Goal: Information Seeking & Learning: Learn about a topic

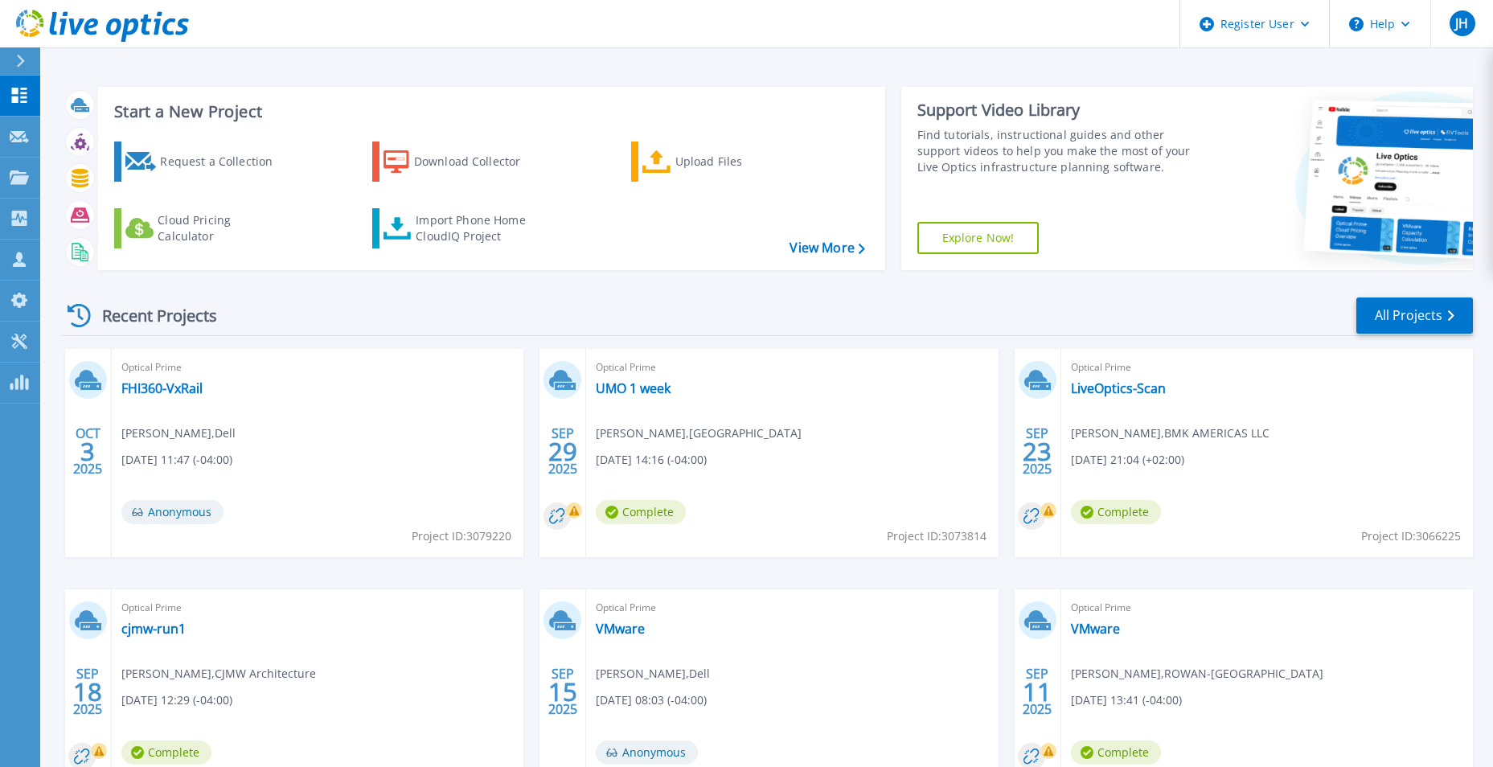
scroll to position [80, 0]
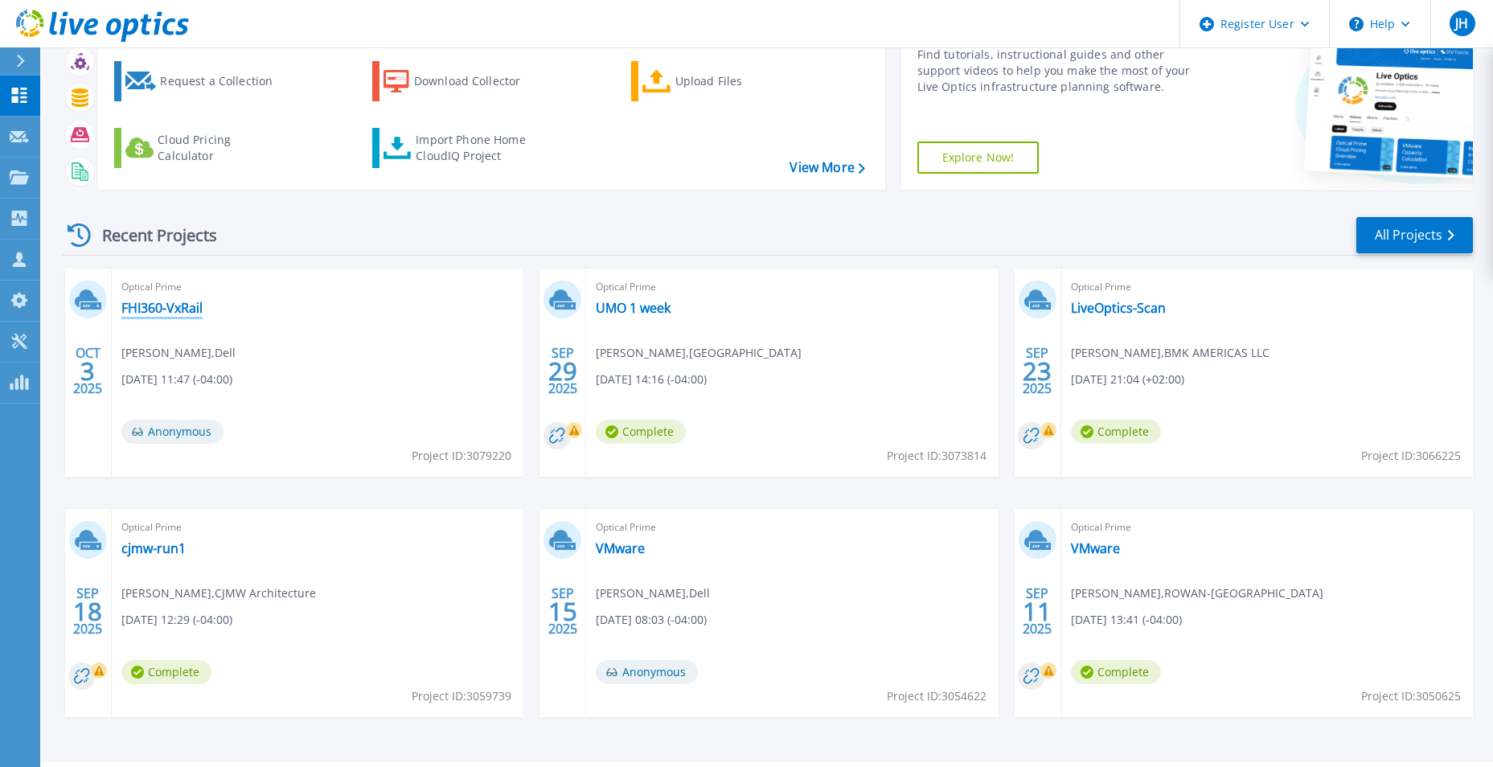
click at [175, 310] on link "FHI360-VxRail" at bounding box center [161, 308] width 81 height 16
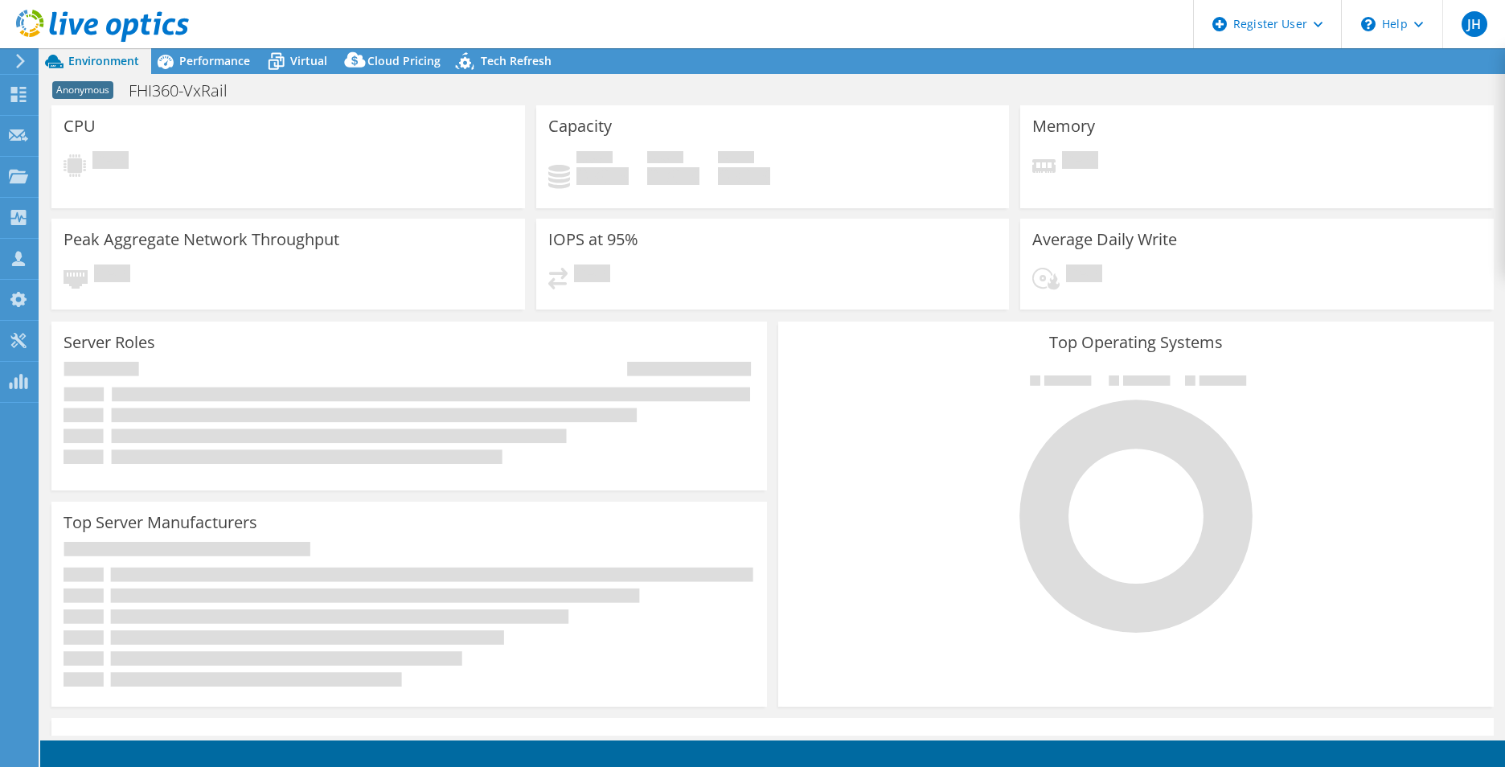
select select "USD"
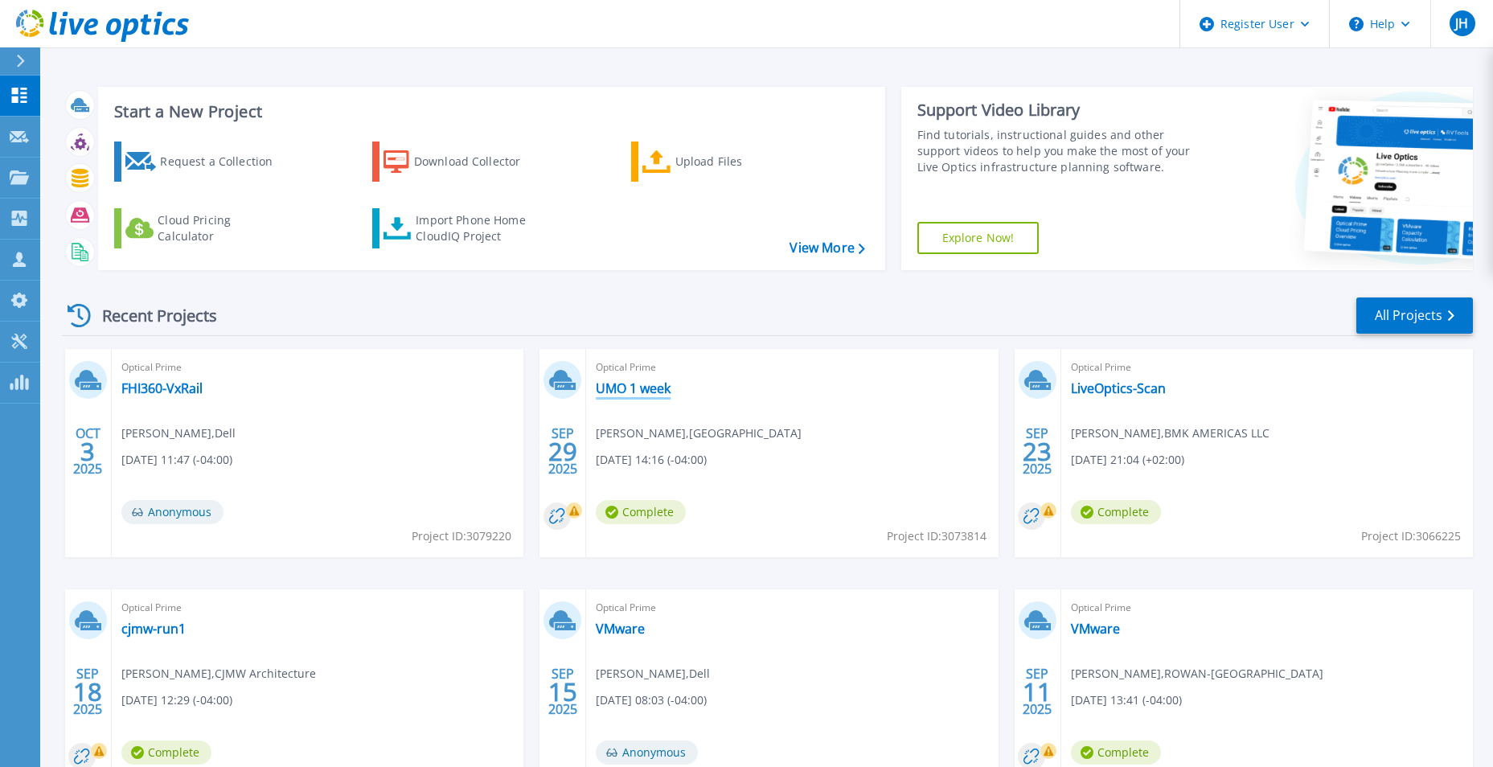
click at [617, 380] on link "UMO 1 week" at bounding box center [633, 388] width 75 height 16
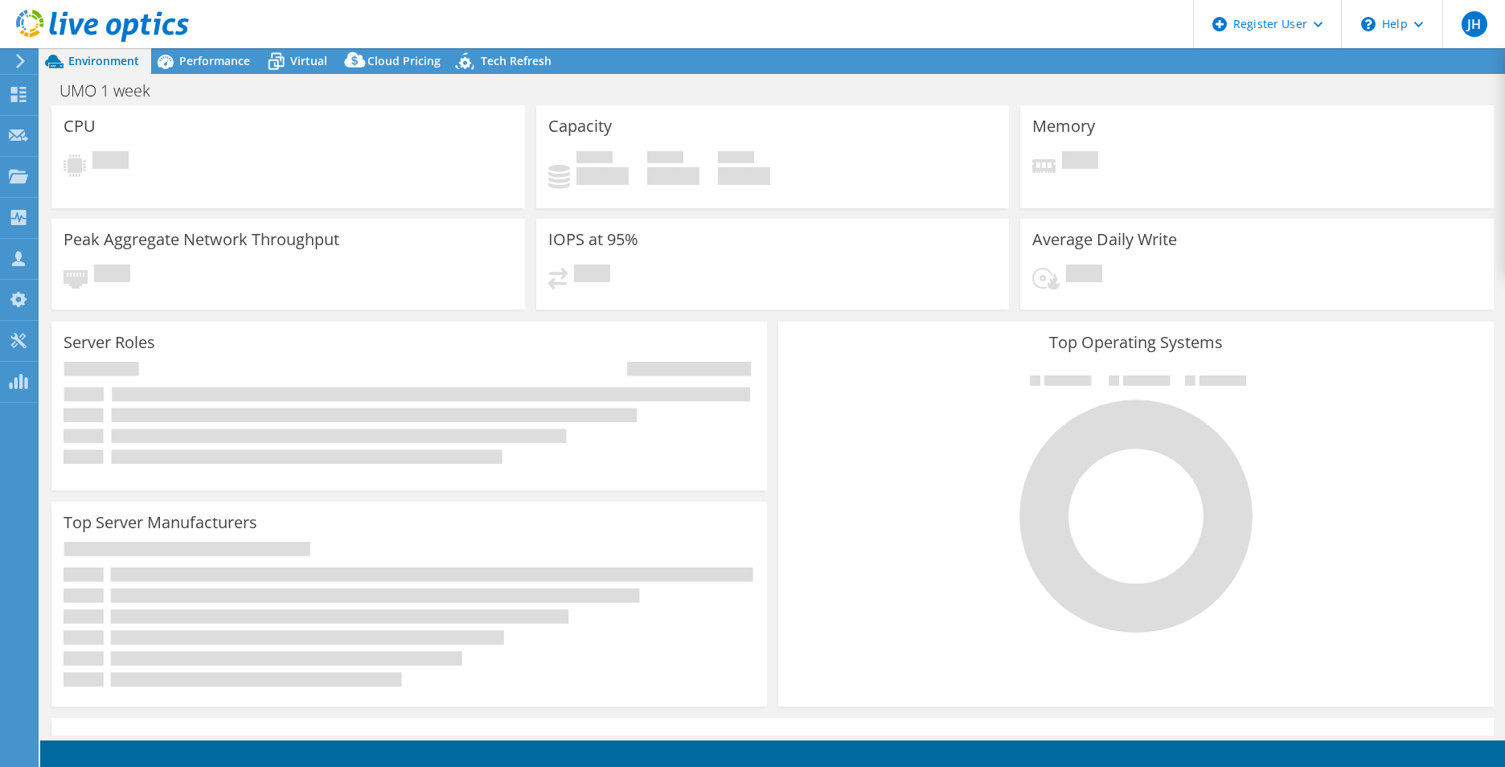
select select "USD"
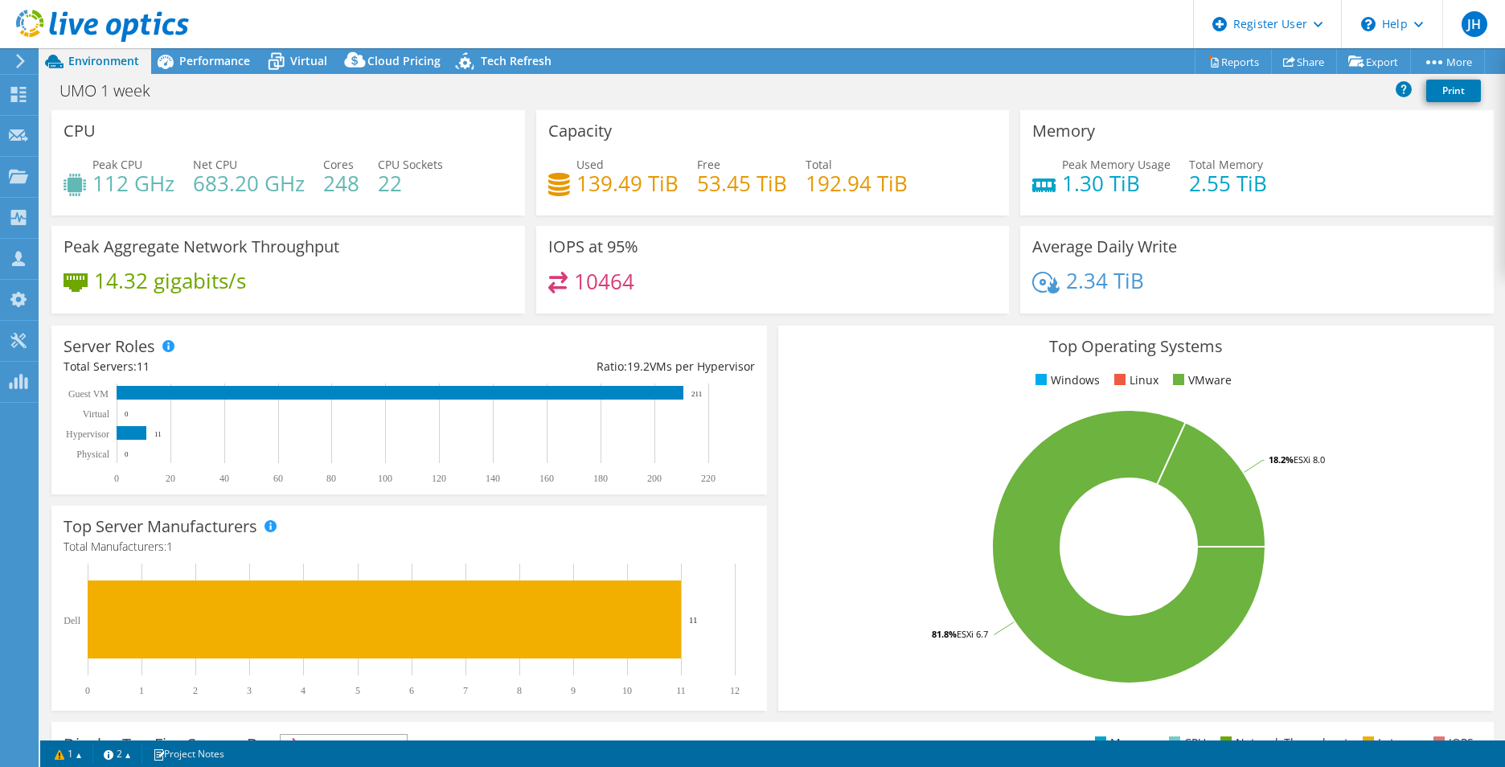
click at [545, 515] on div "Top Server Manufacturers Manufacturers are shown for physical servers and hyper…" at bounding box center [409, 608] width 716 height 205
click at [213, 64] on span "Performance" at bounding box center [214, 60] width 71 height 15
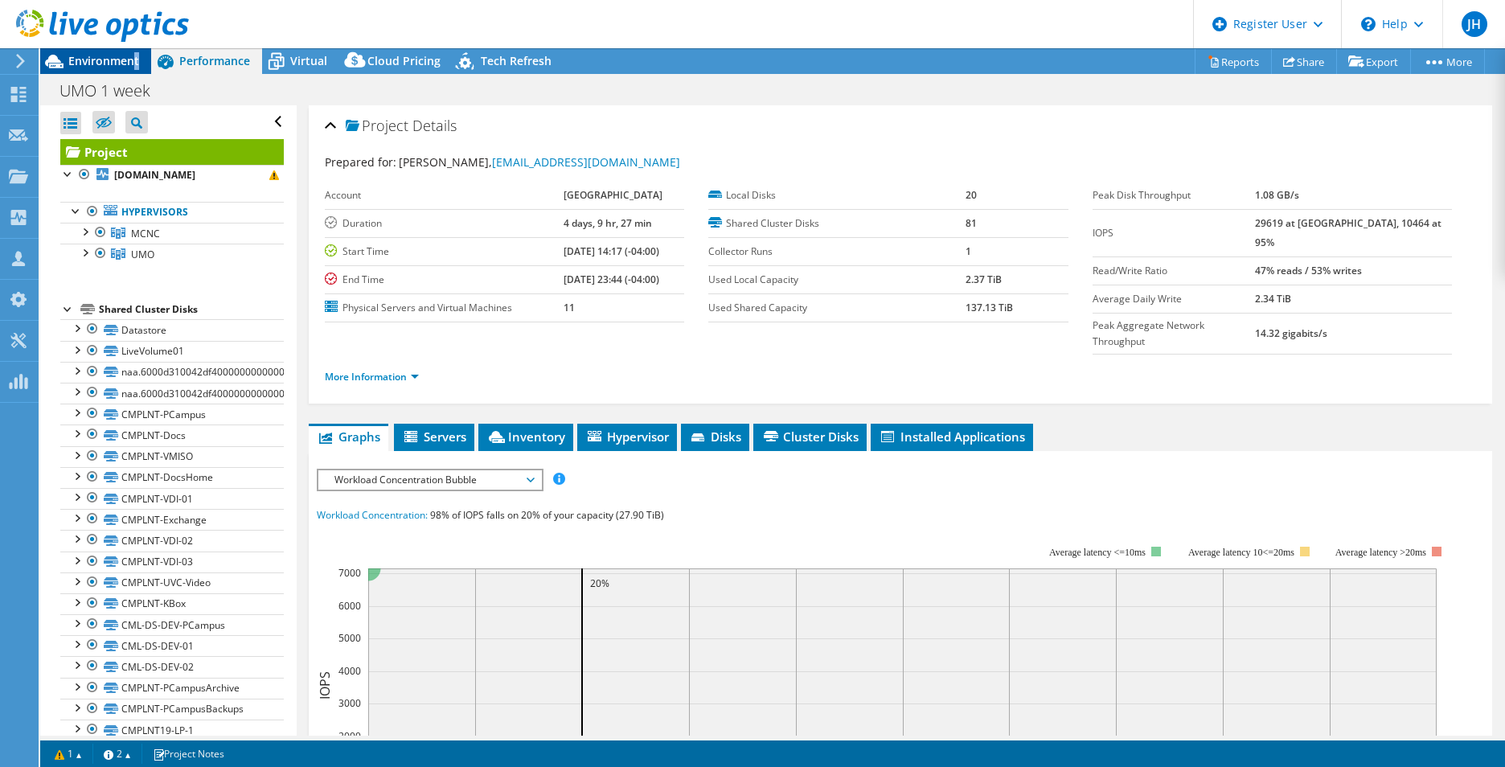
click at [138, 70] on div "Environment" at bounding box center [95, 61] width 111 height 26
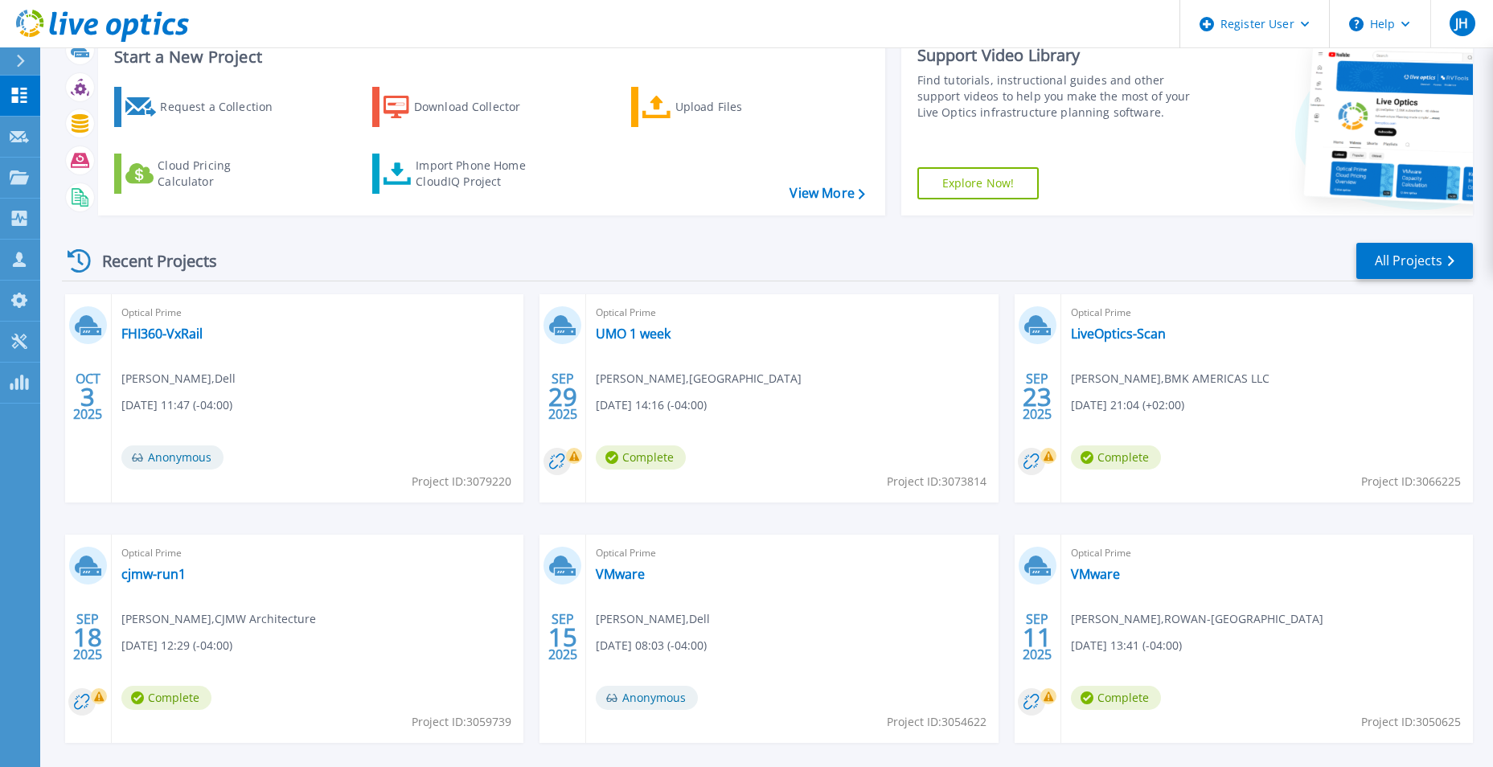
scroll to position [124, 0]
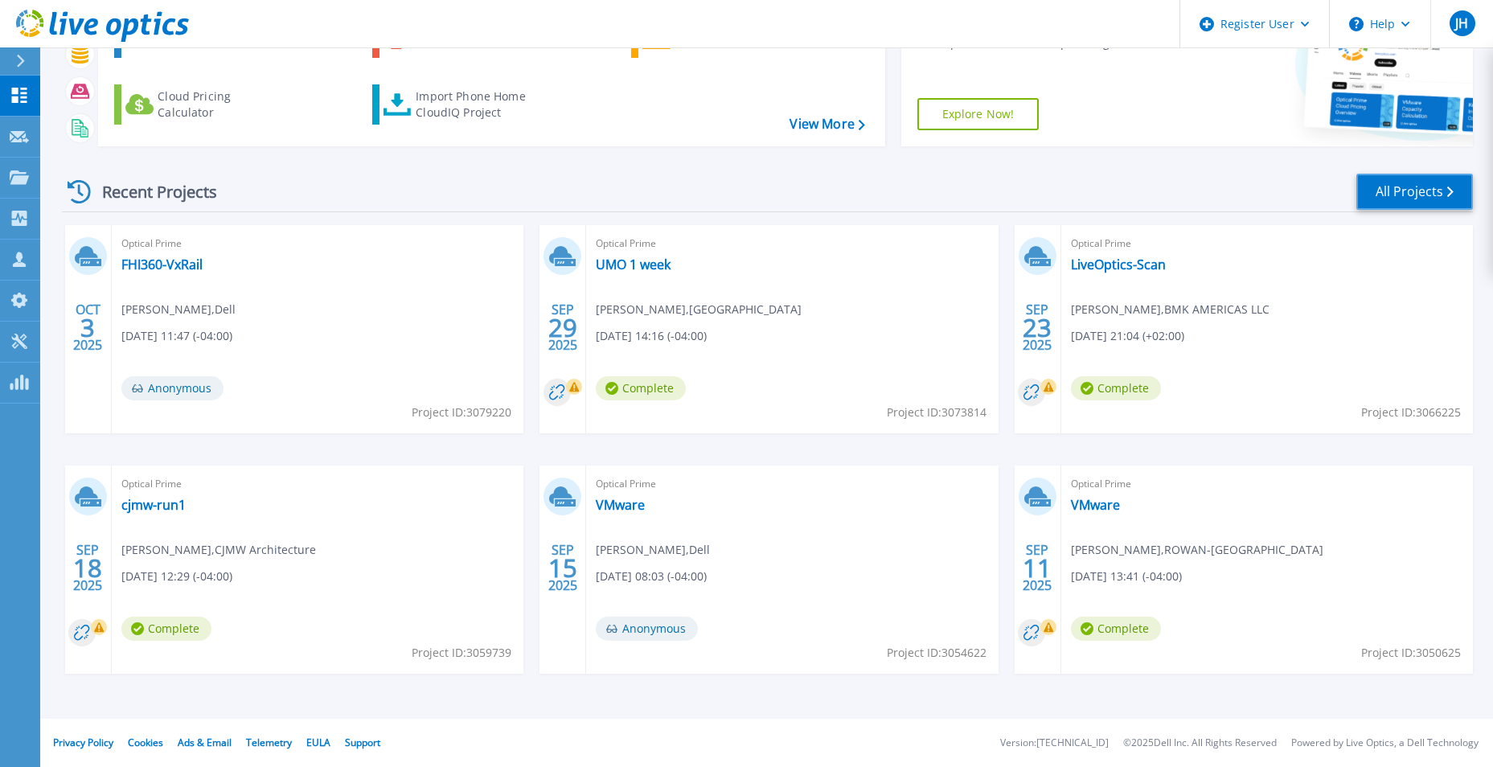
click at [1408, 197] on link "All Projects" at bounding box center [1414, 192] width 117 height 36
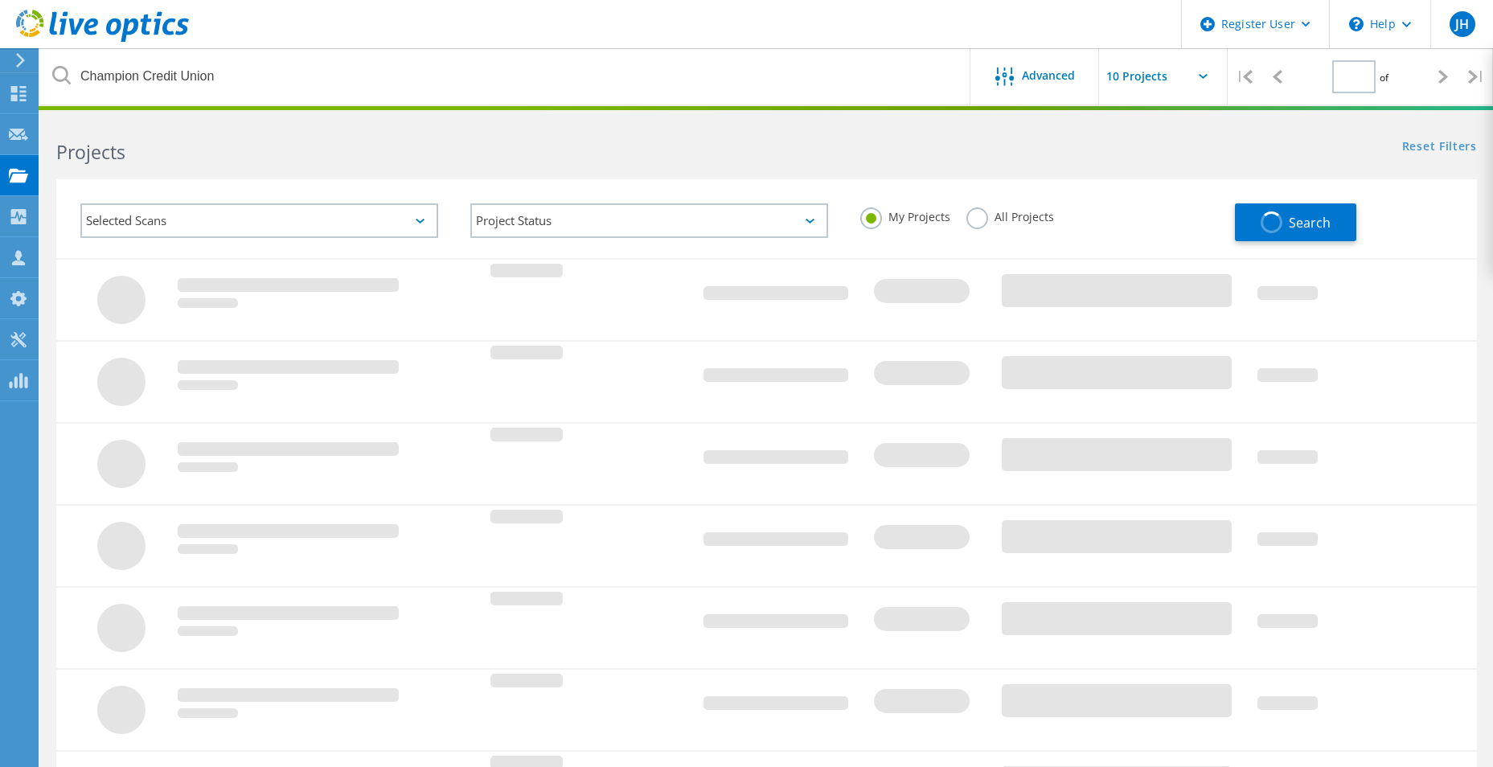
type input "1"
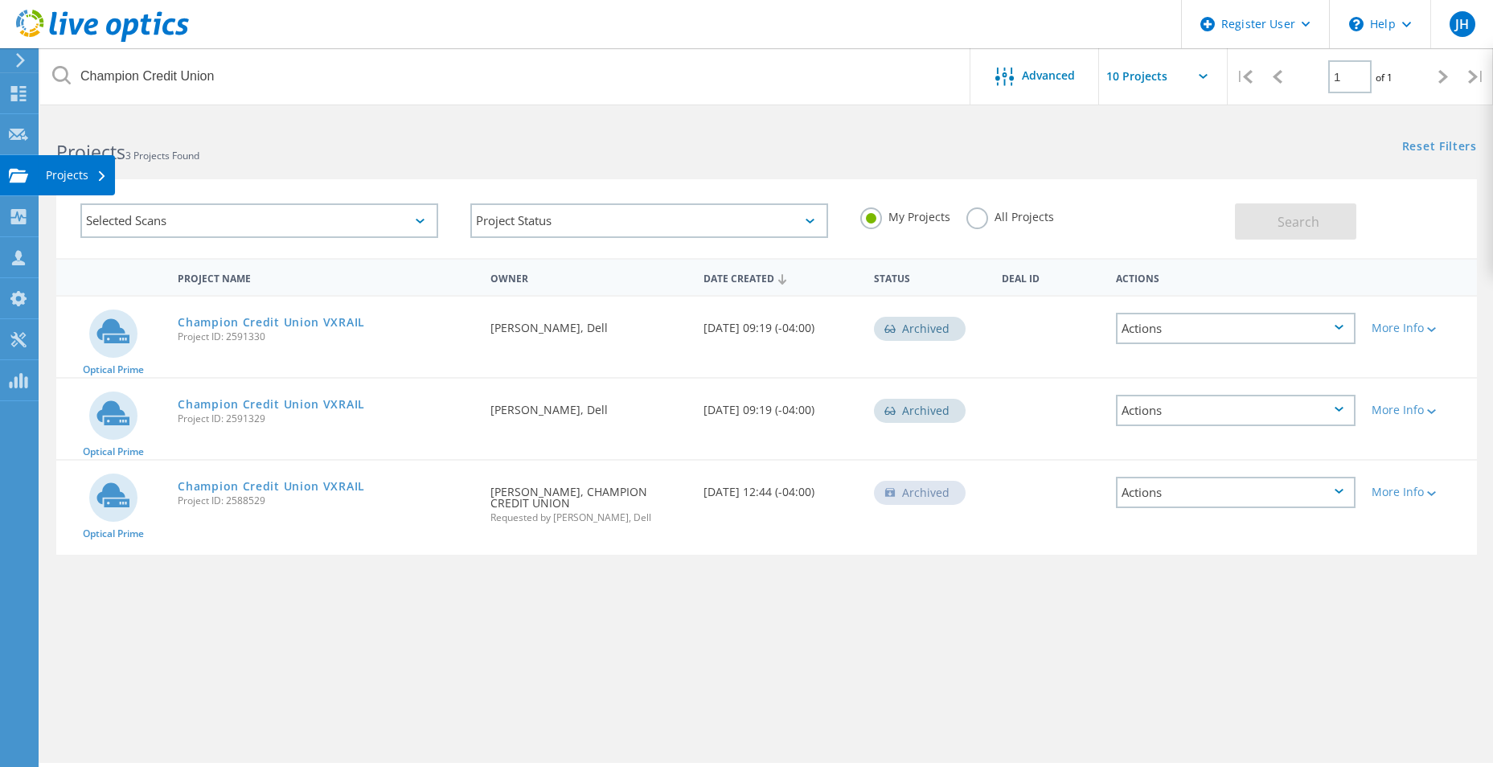
click at [15, 169] on use at bounding box center [18, 175] width 19 height 14
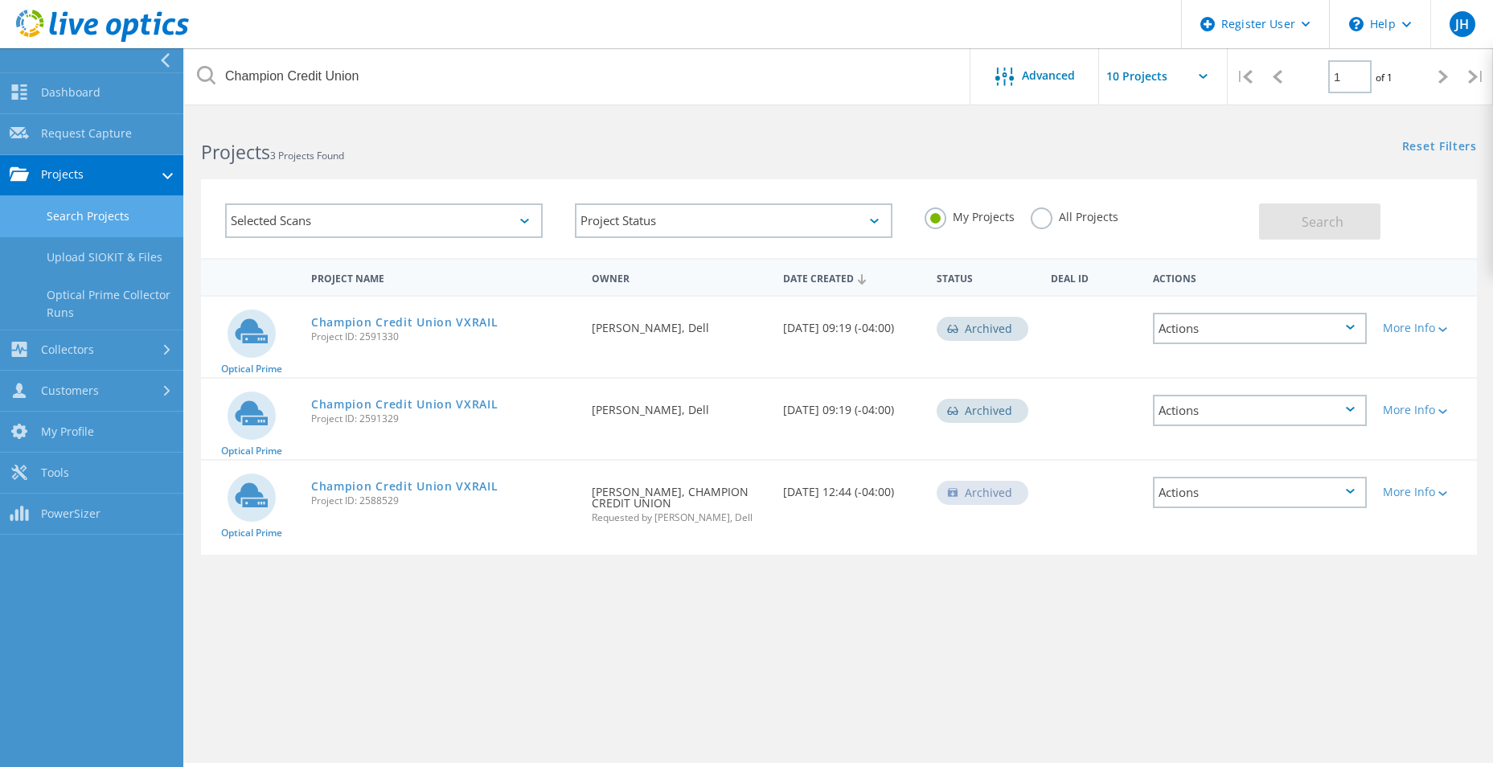
click at [626, 154] on h2 "Projects 3 Projects Found" at bounding box center [512, 152] width 622 height 27
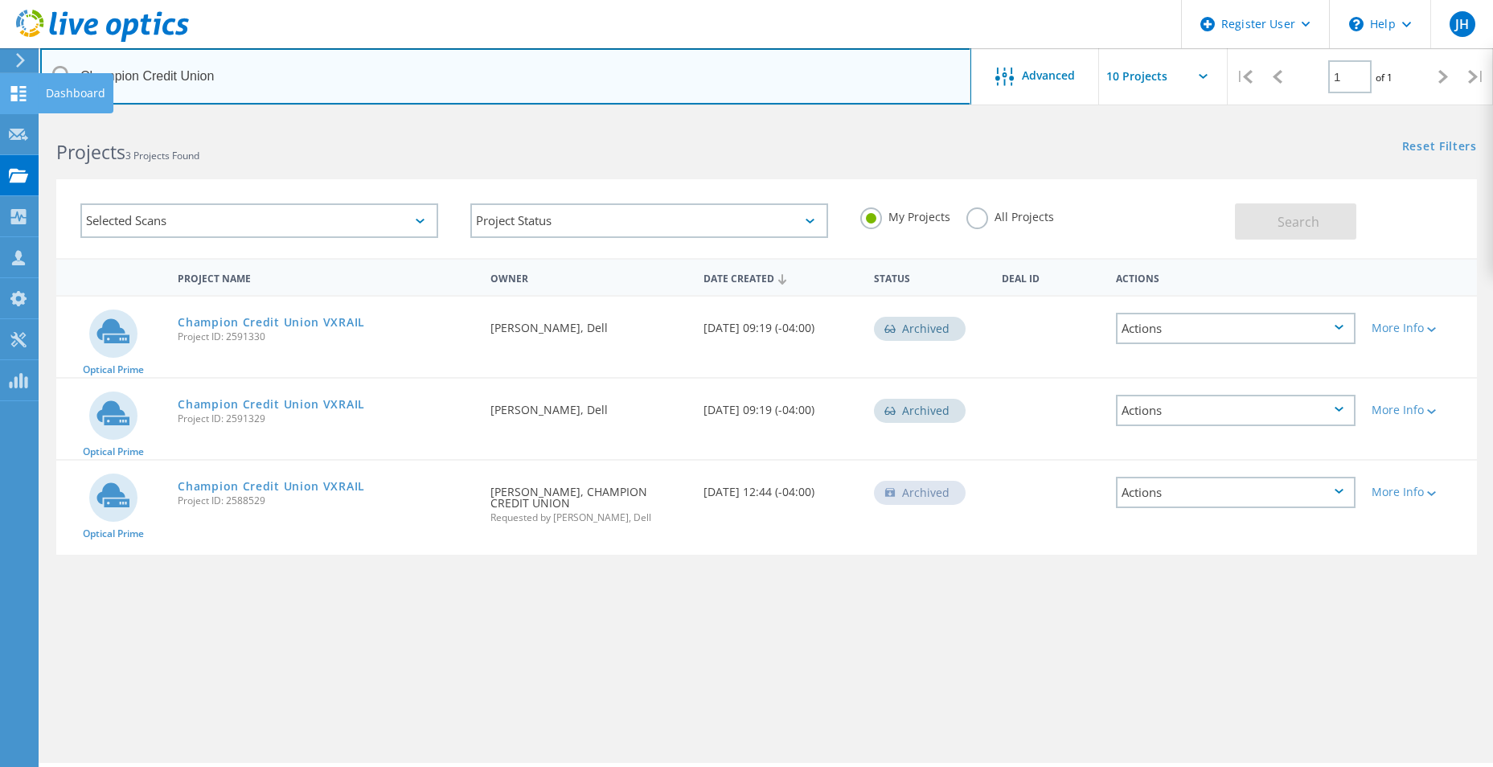
drag, startPoint x: 244, startPoint y: 89, endPoint x: 1, endPoint y: 76, distance: 244.0
click at [2, 117] on div "Register User \n Help Explore Helpful Articles Contact Support JH Dell User [PE…" at bounding box center [746, 464] width 1493 height 695
click at [400, 79] on input "Champion Credit Union" at bounding box center [505, 76] width 931 height 56
drag, startPoint x: 263, startPoint y: 83, endPoint x: 71, endPoint y: 88, distance: 192.2
click at [71, 88] on input "Champion Credit Union" at bounding box center [505, 76] width 931 height 56
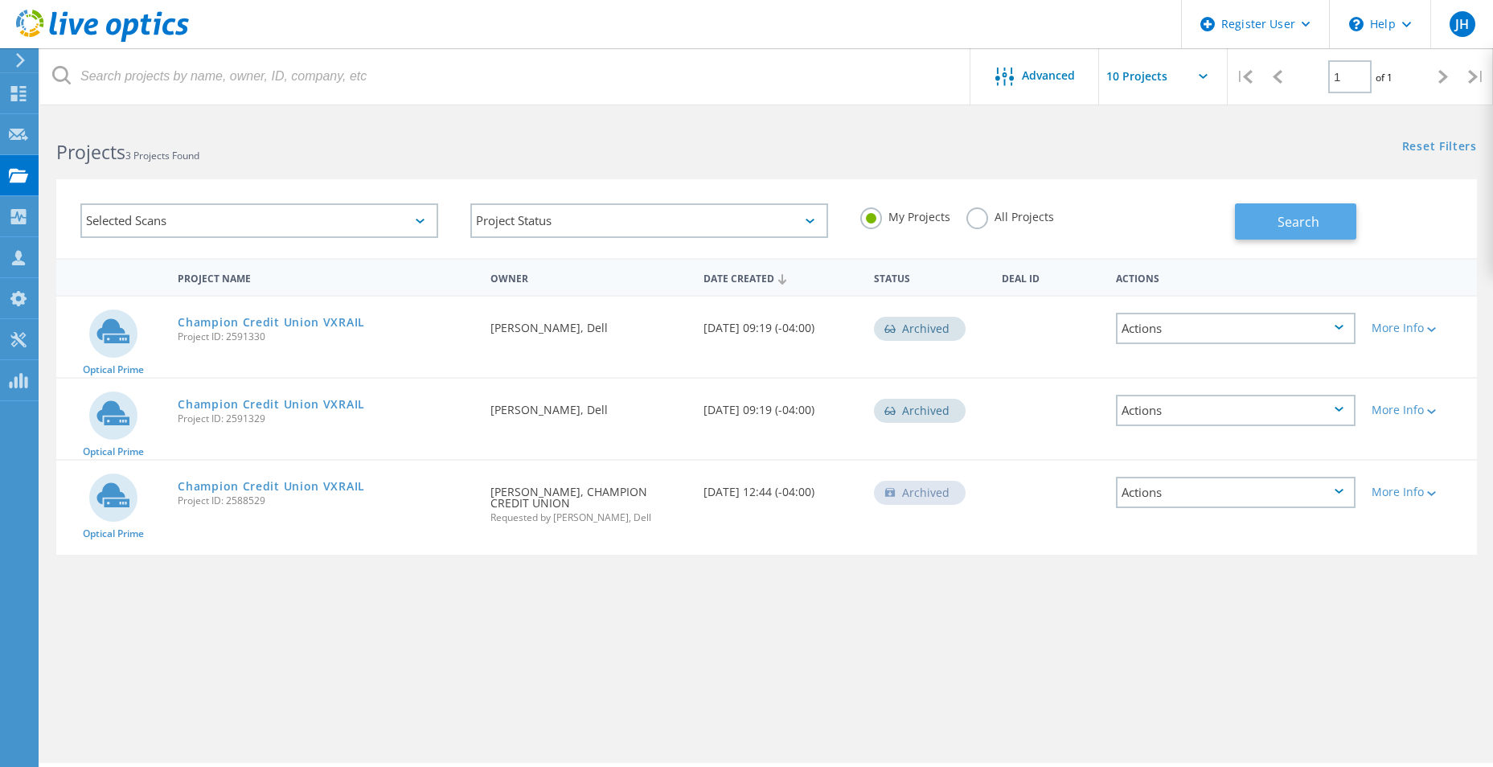
click at [1254, 215] on button "Search" at bounding box center [1295, 221] width 121 height 36
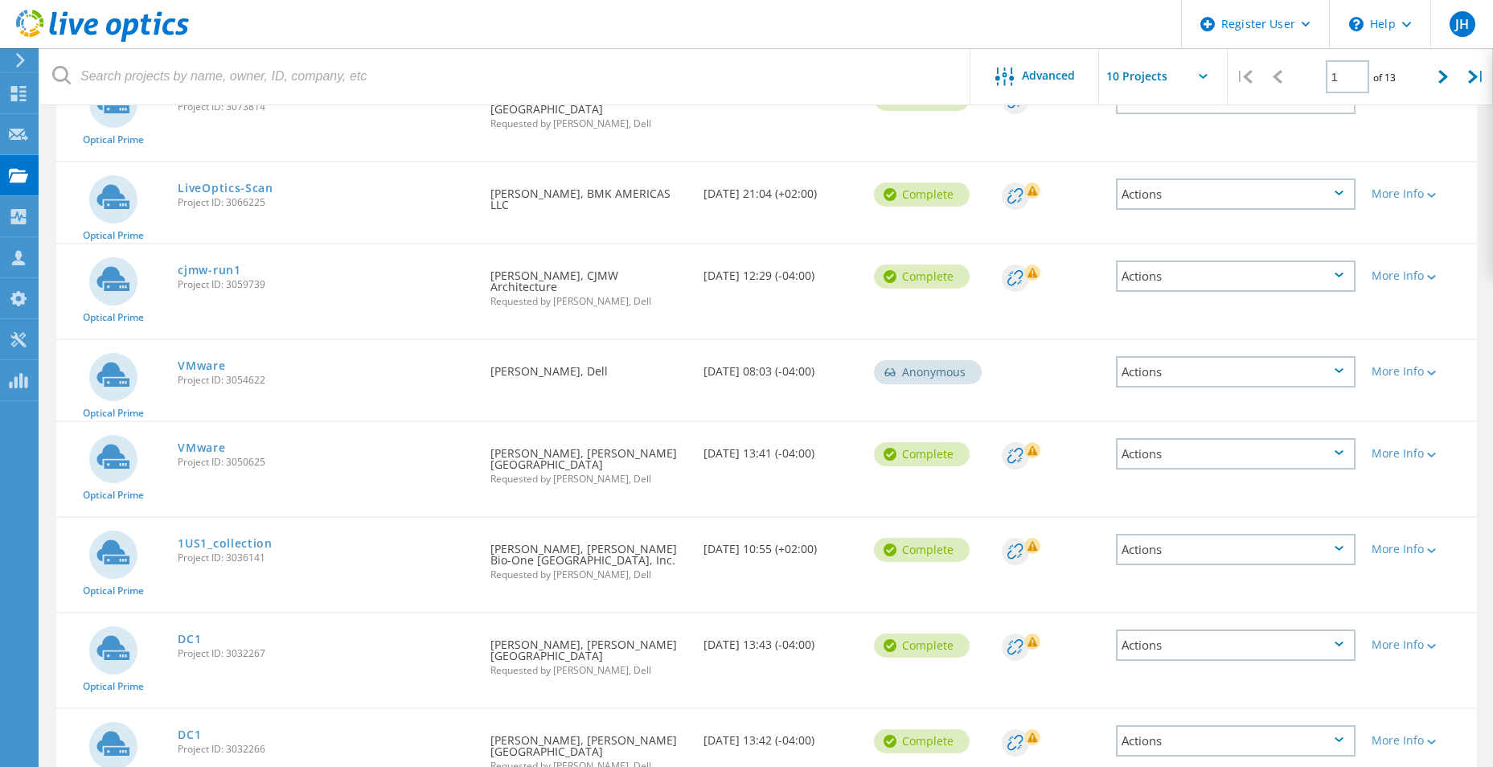
scroll to position [153, 0]
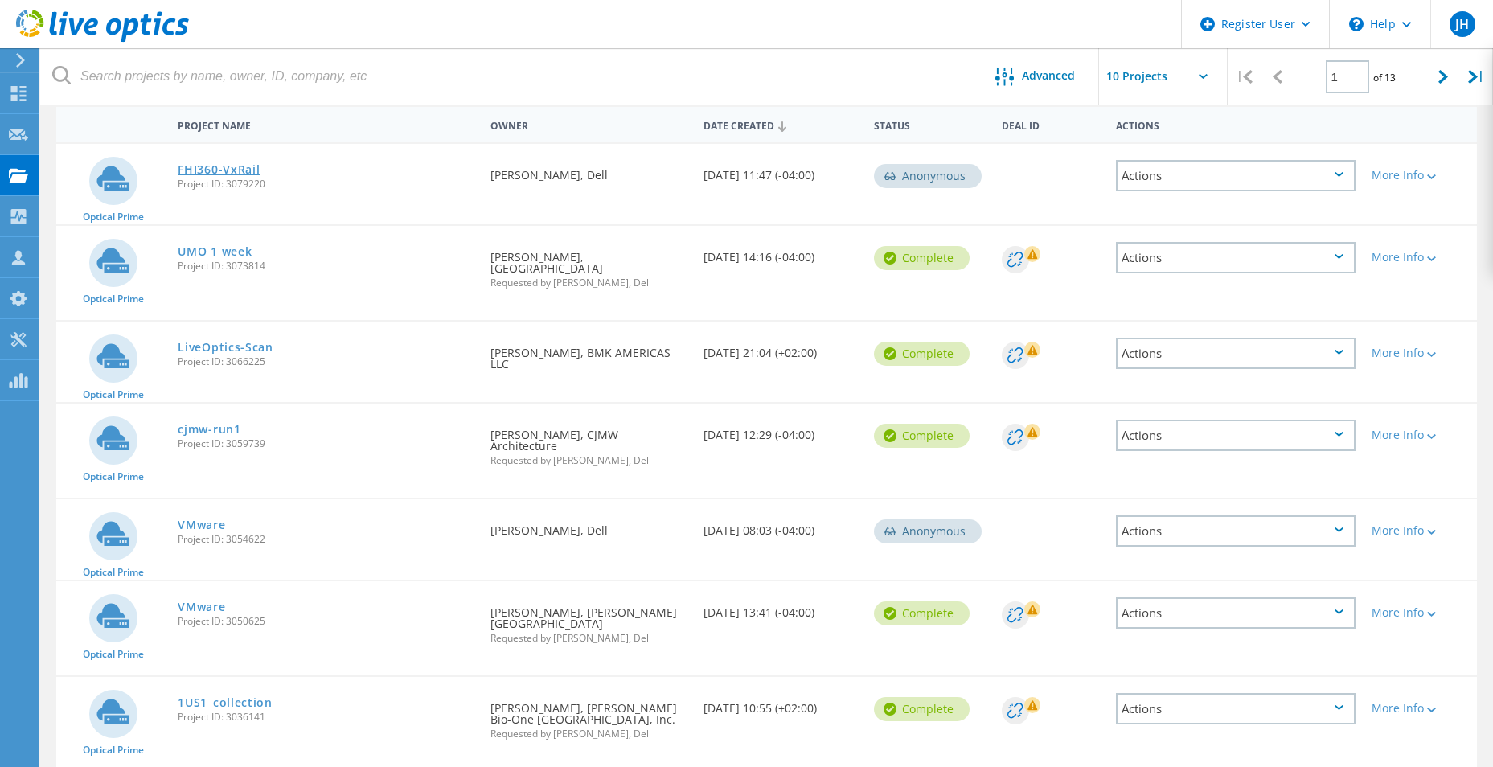
click at [210, 175] on link "FHI360-VxRail" at bounding box center [219, 169] width 82 height 11
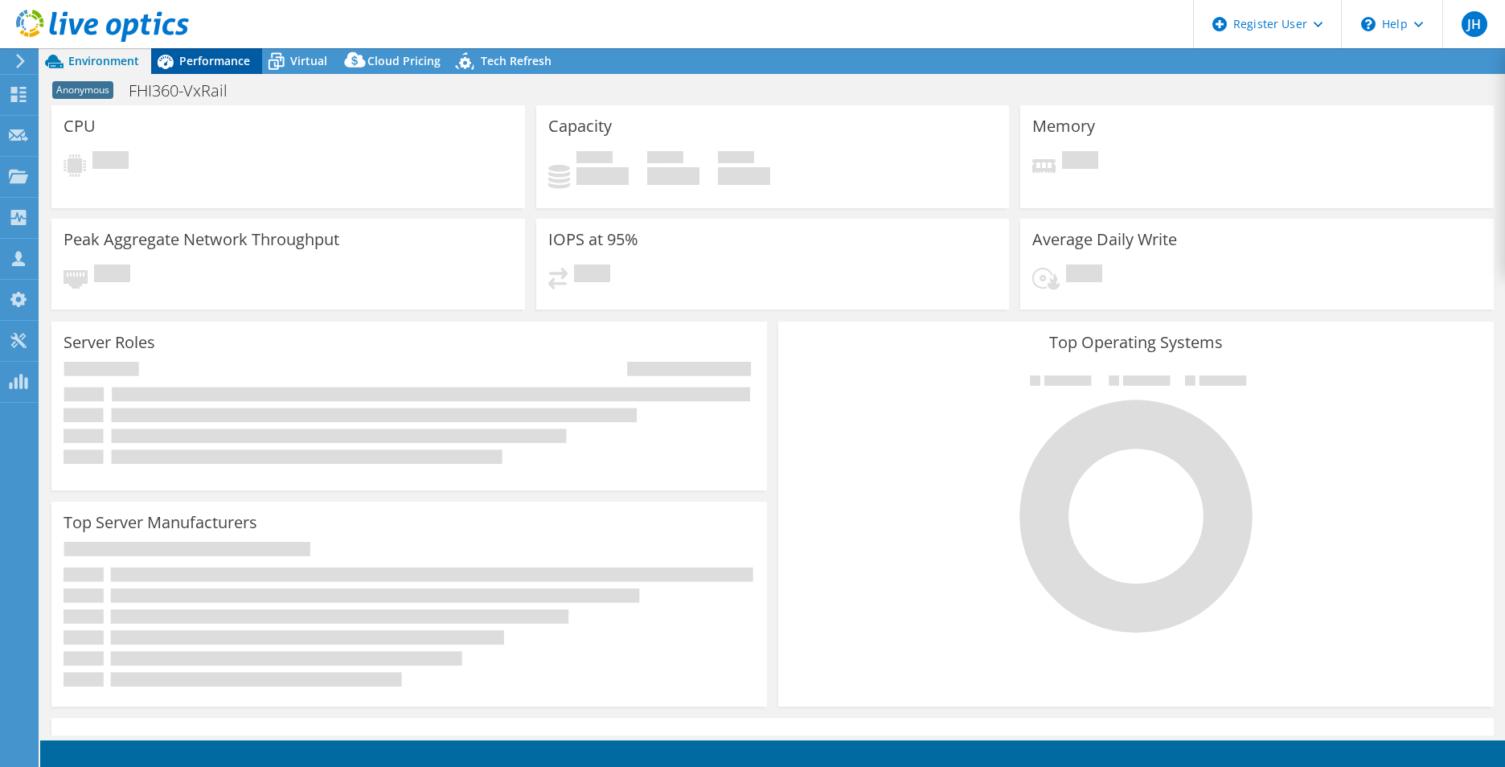
select select "USD"
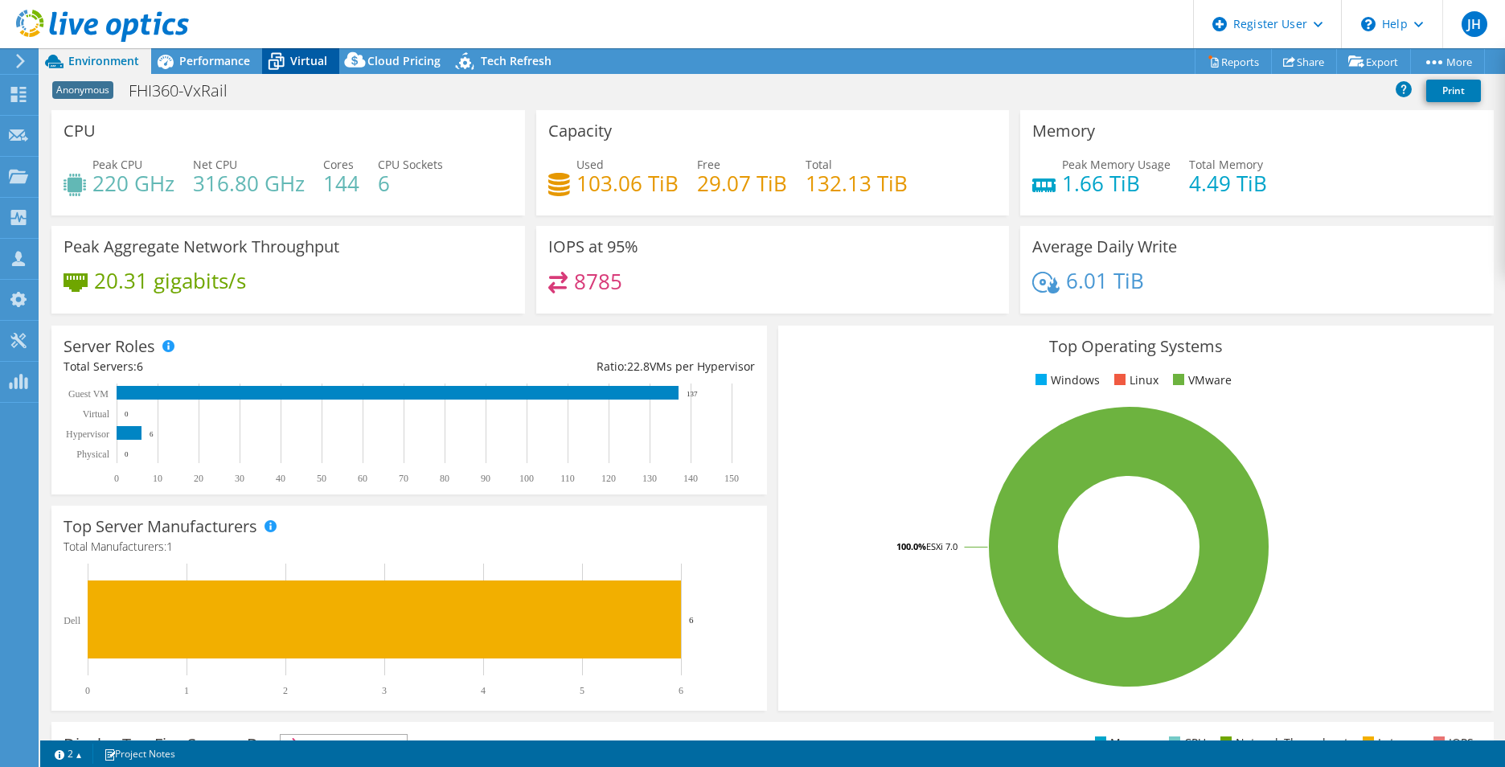
click at [285, 63] on icon at bounding box center [276, 61] width 28 height 28
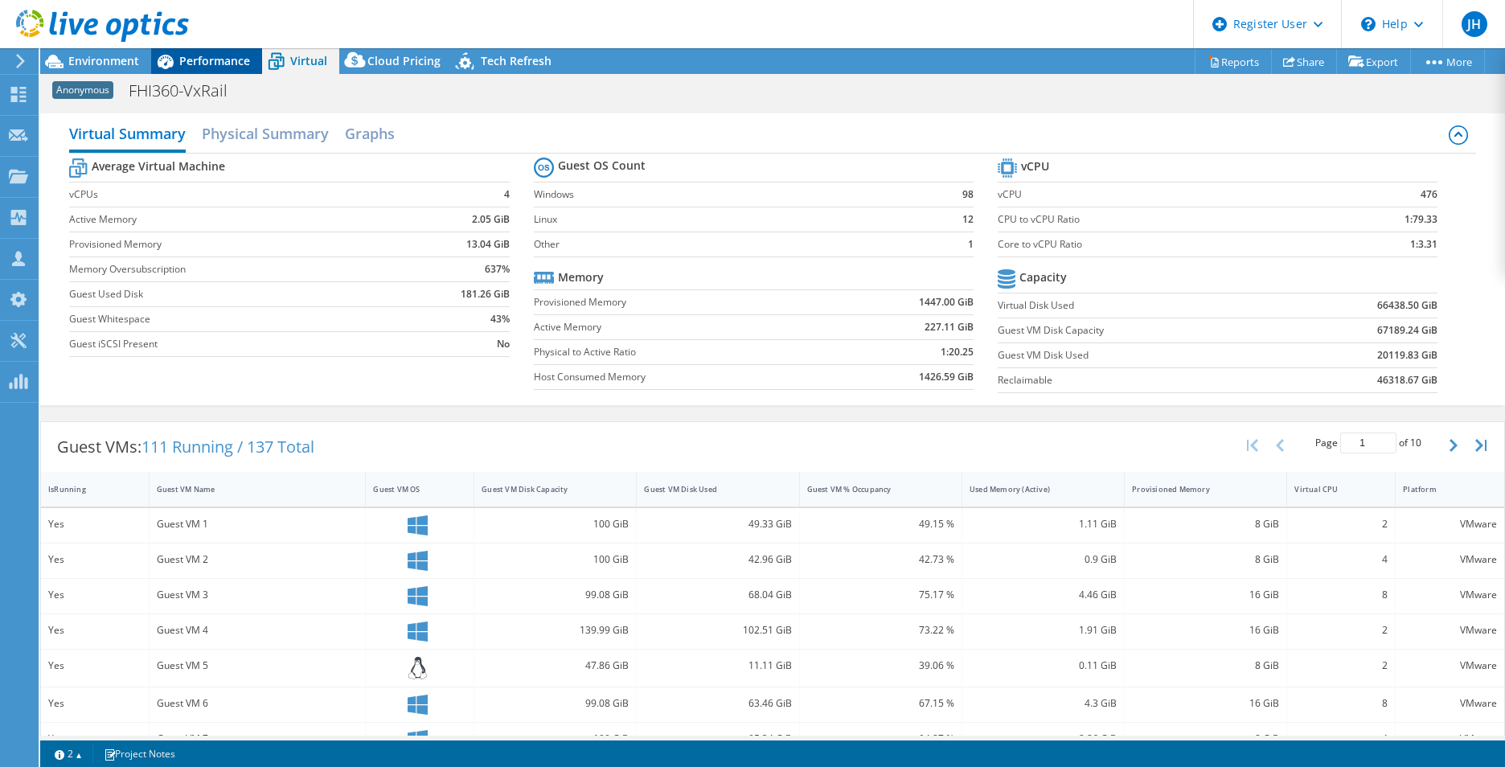
click at [215, 61] on span "Performance" at bounding box center [214, 60] width 71 height 15
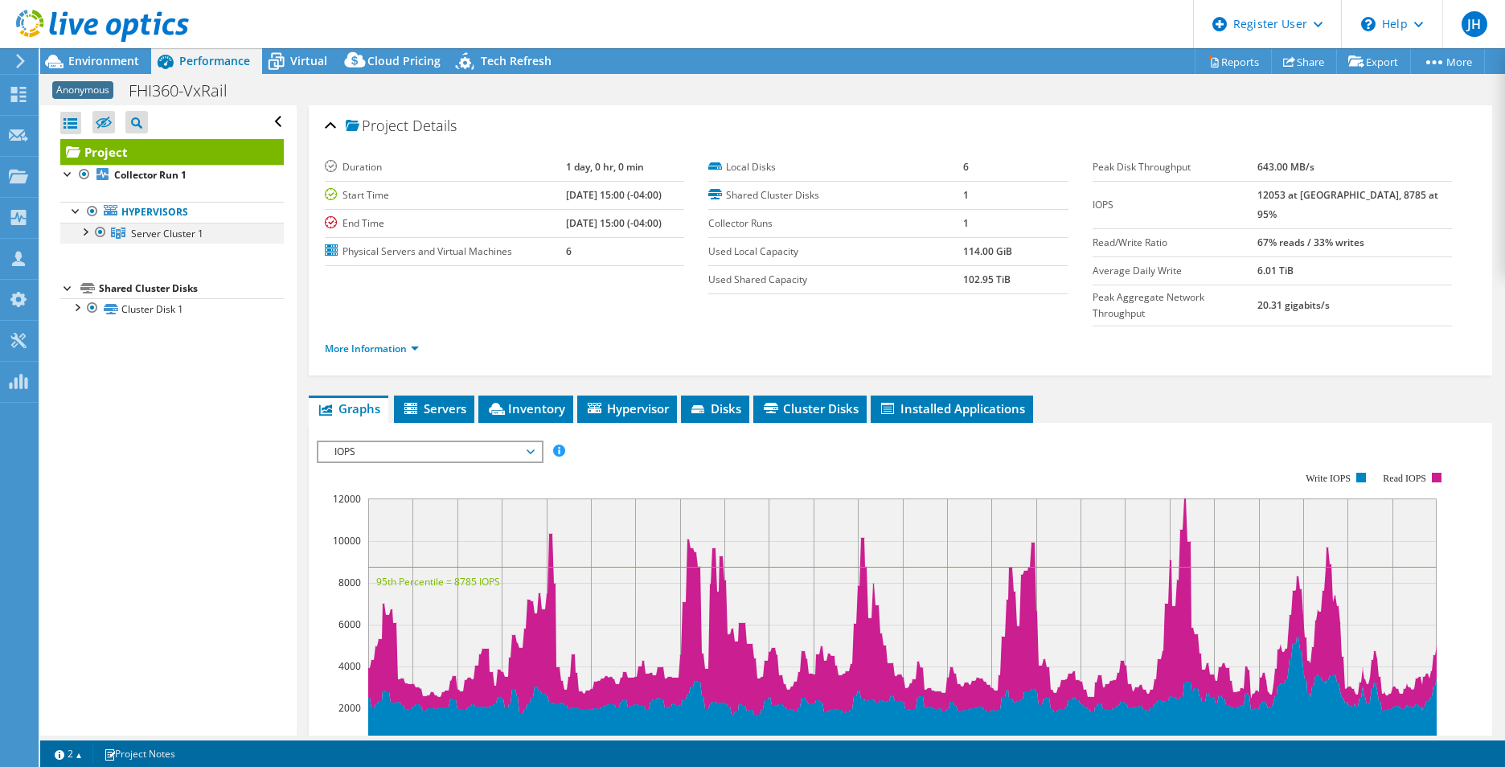
click at [85, 226] on div at bounding box center [84, 231] width 16 height 16
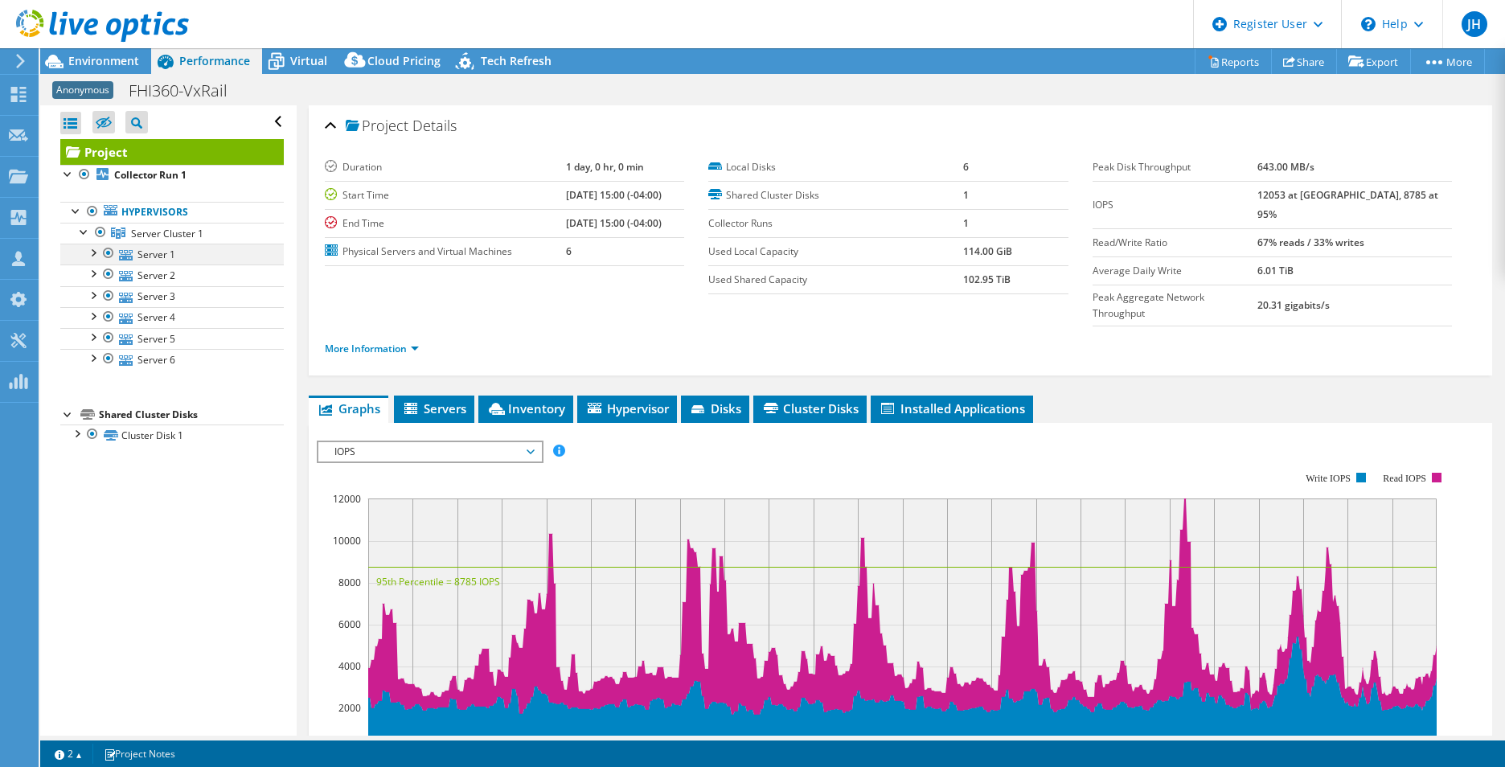
click at [93, 249] on div at bounding box center [92, 252] width 16 height 16
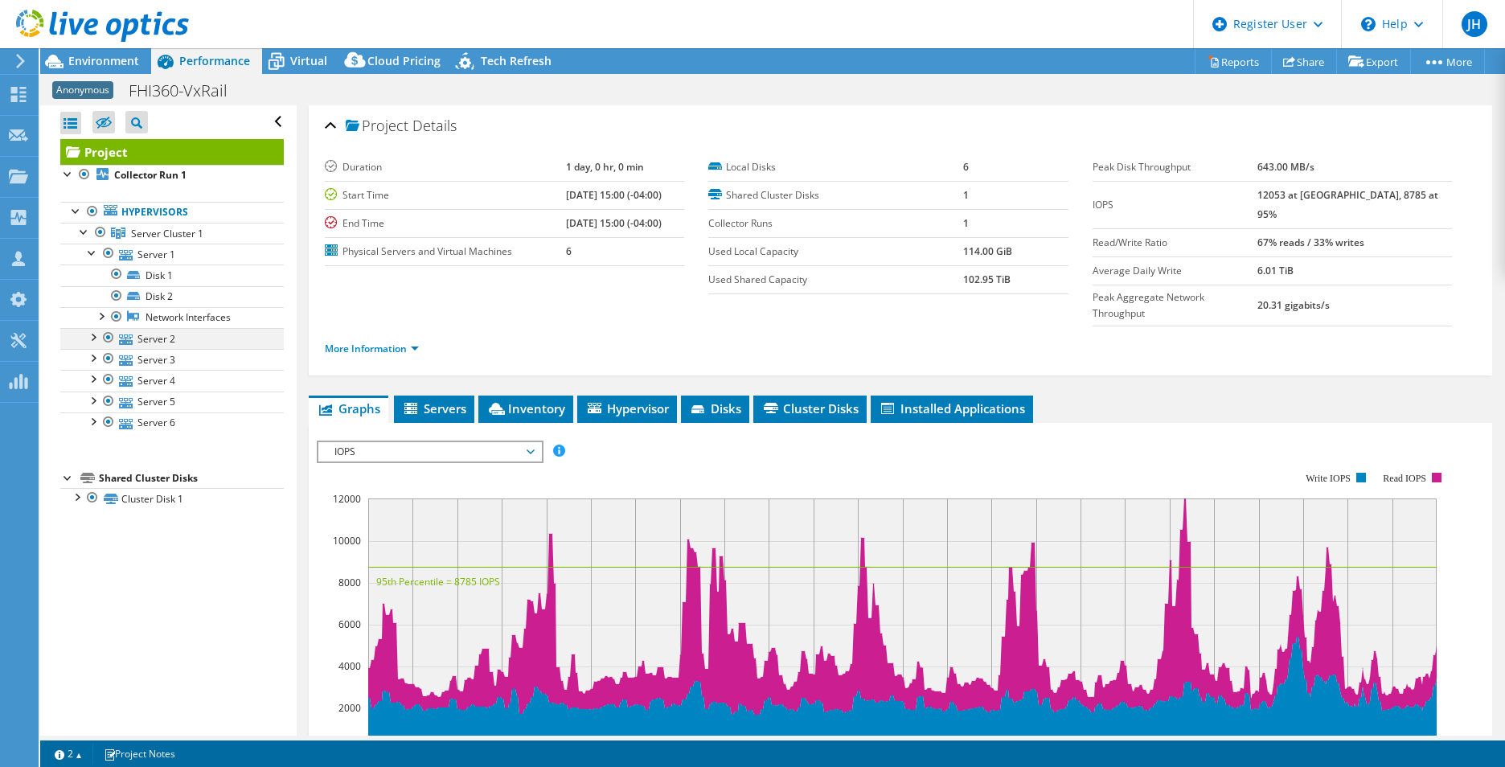
click at [90, 341] on div at bounding box center [92, 336] width 16 height 16
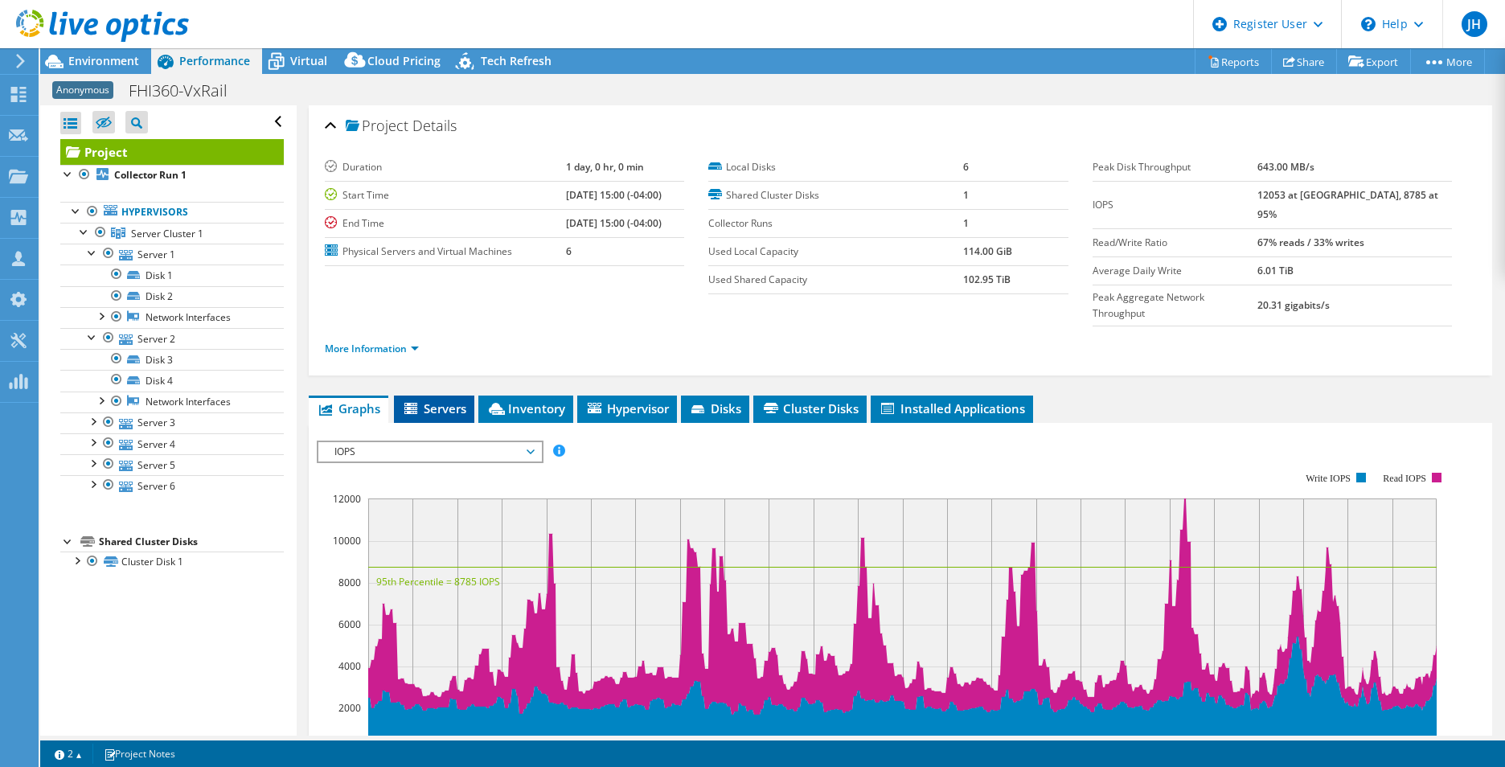
click at [453, 400] on span "Servers" at bounding box center [434, 408] width 64 height 16
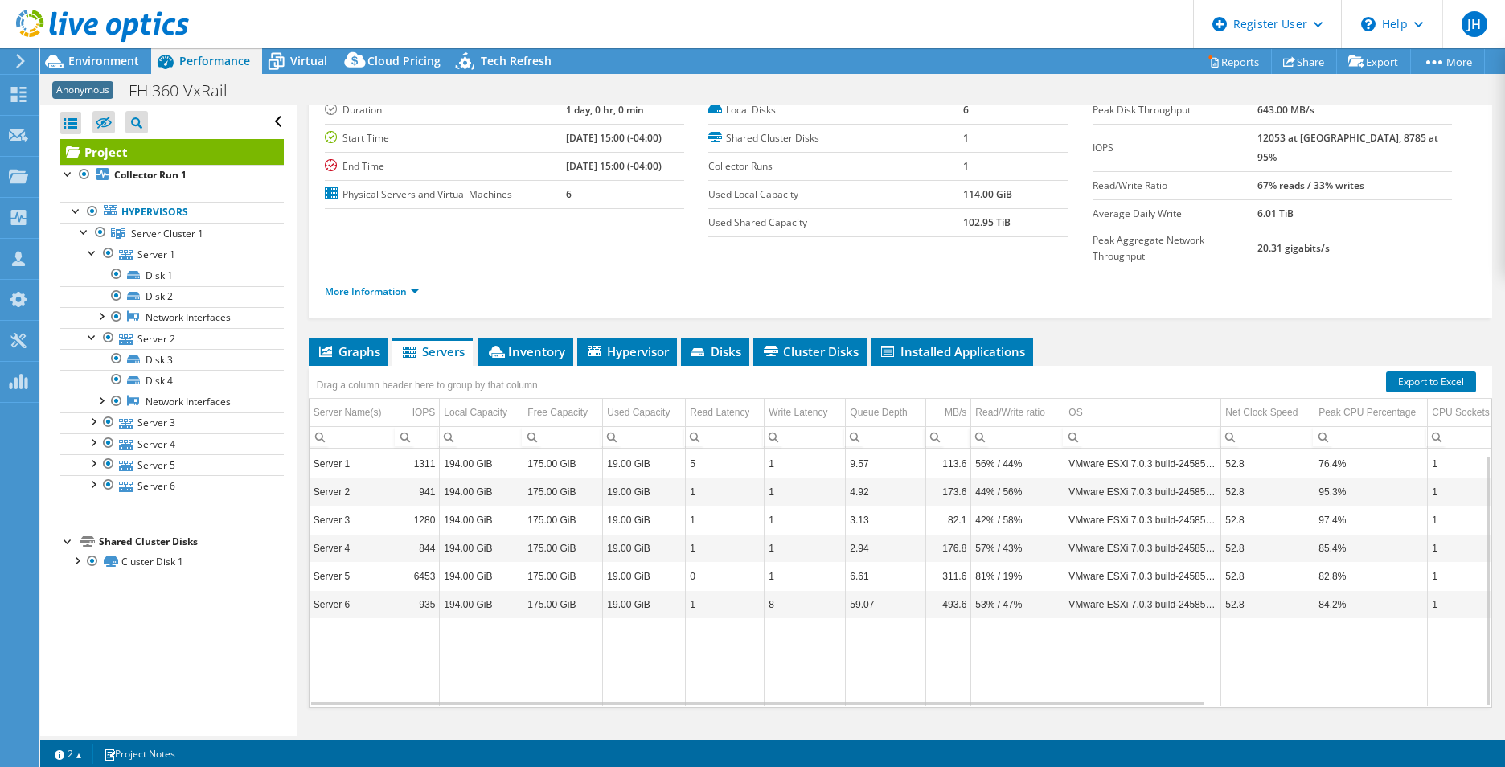
scroll to position [6, 0]
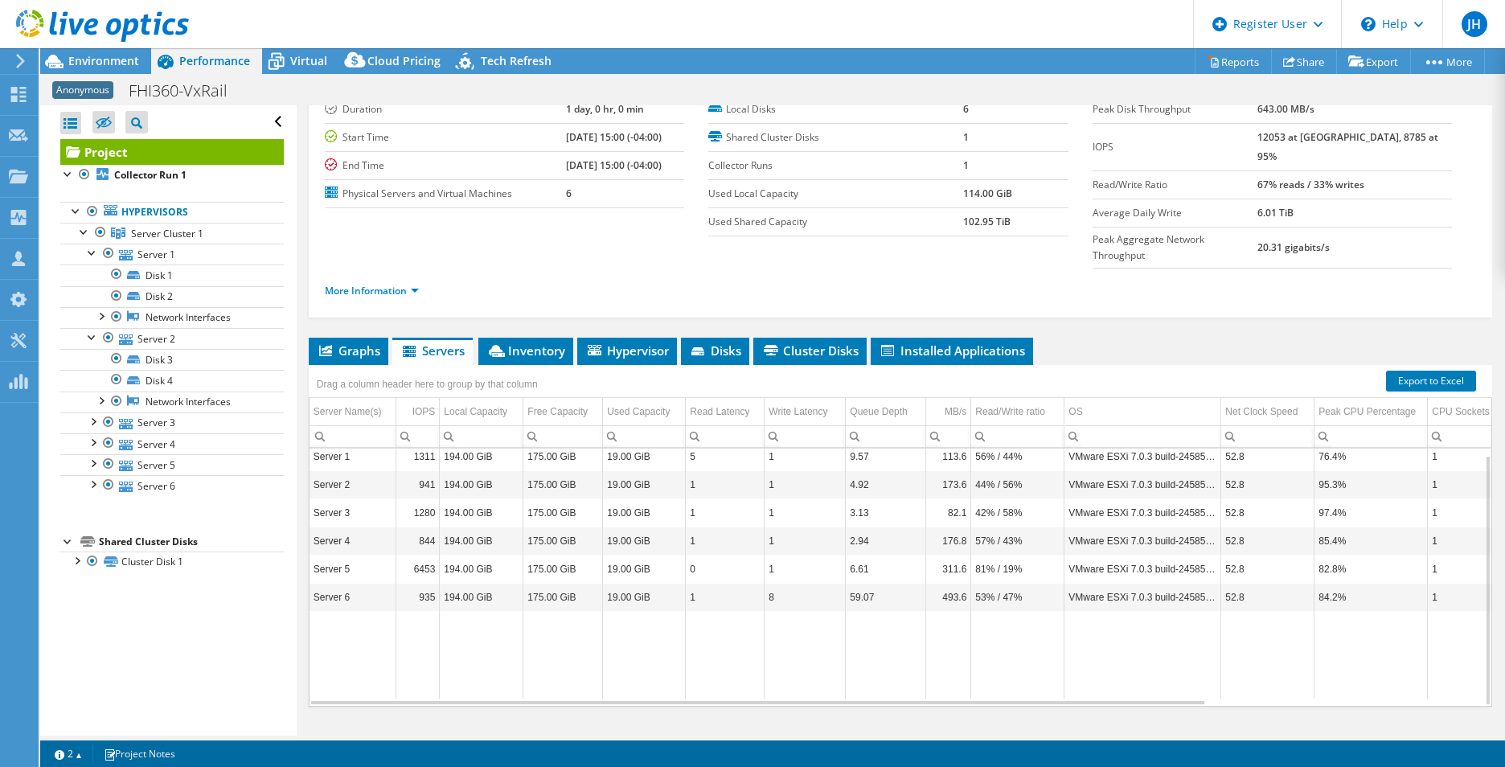
click at [811, 720] on div "Project Details Duration 1 day, 0 hr, 0 min Start Time [DATE] 15:00 (-04:00) En…" at bounding box center [901, 407] width 1208 height 720
drag, startPoint x: 1214, startPoint y: 521, endPoint x: 900, endPoint y: 527, distance: 313.6
click at [900, 527] on tbody "Server 1 1311 194.00 GiB 175.00 GiB 19.00 GiB 5 1 9.57 113.6 56% / 44% VMware E…" at bounding box center [1073, 570] width 1526 height 256
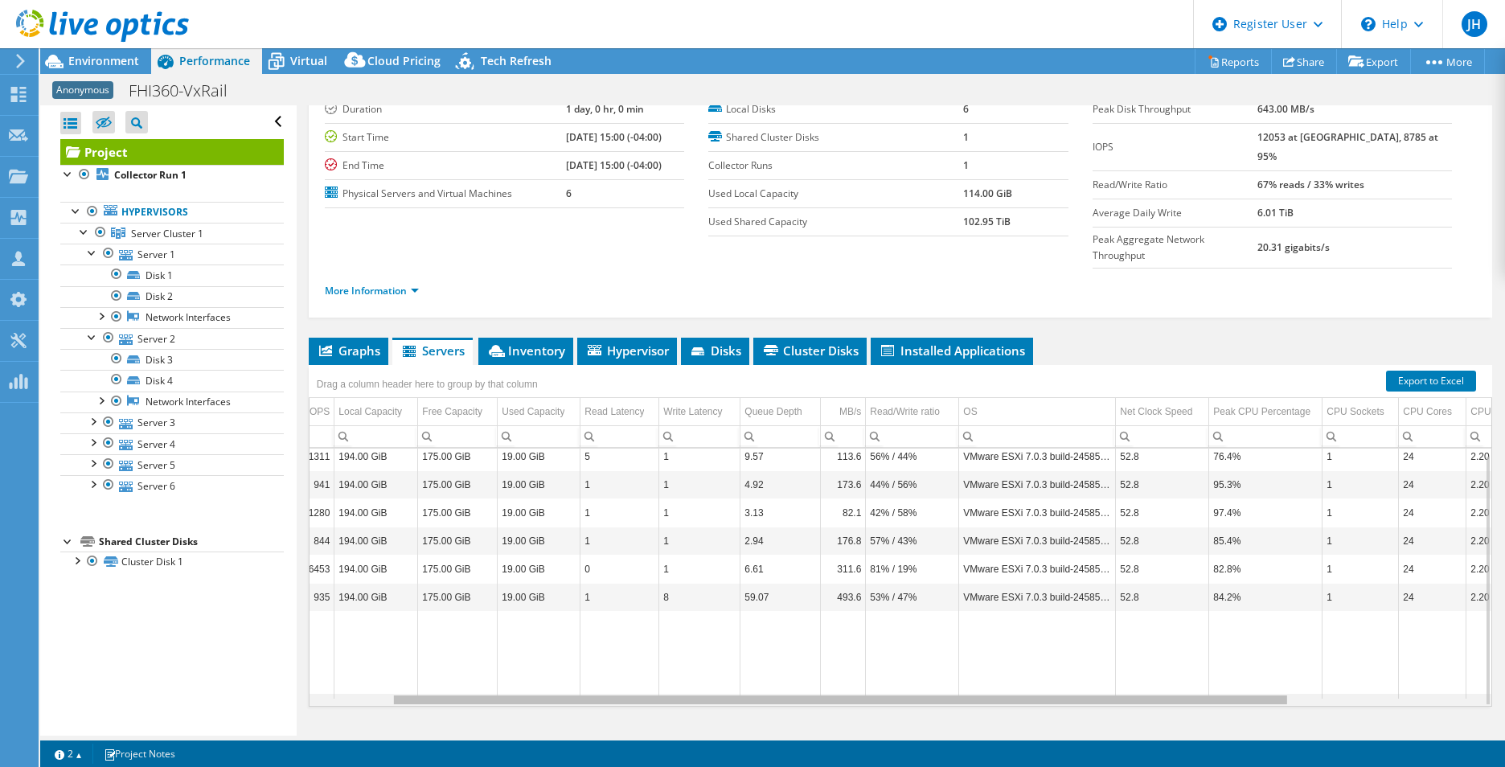
scroll to position [0, 0]
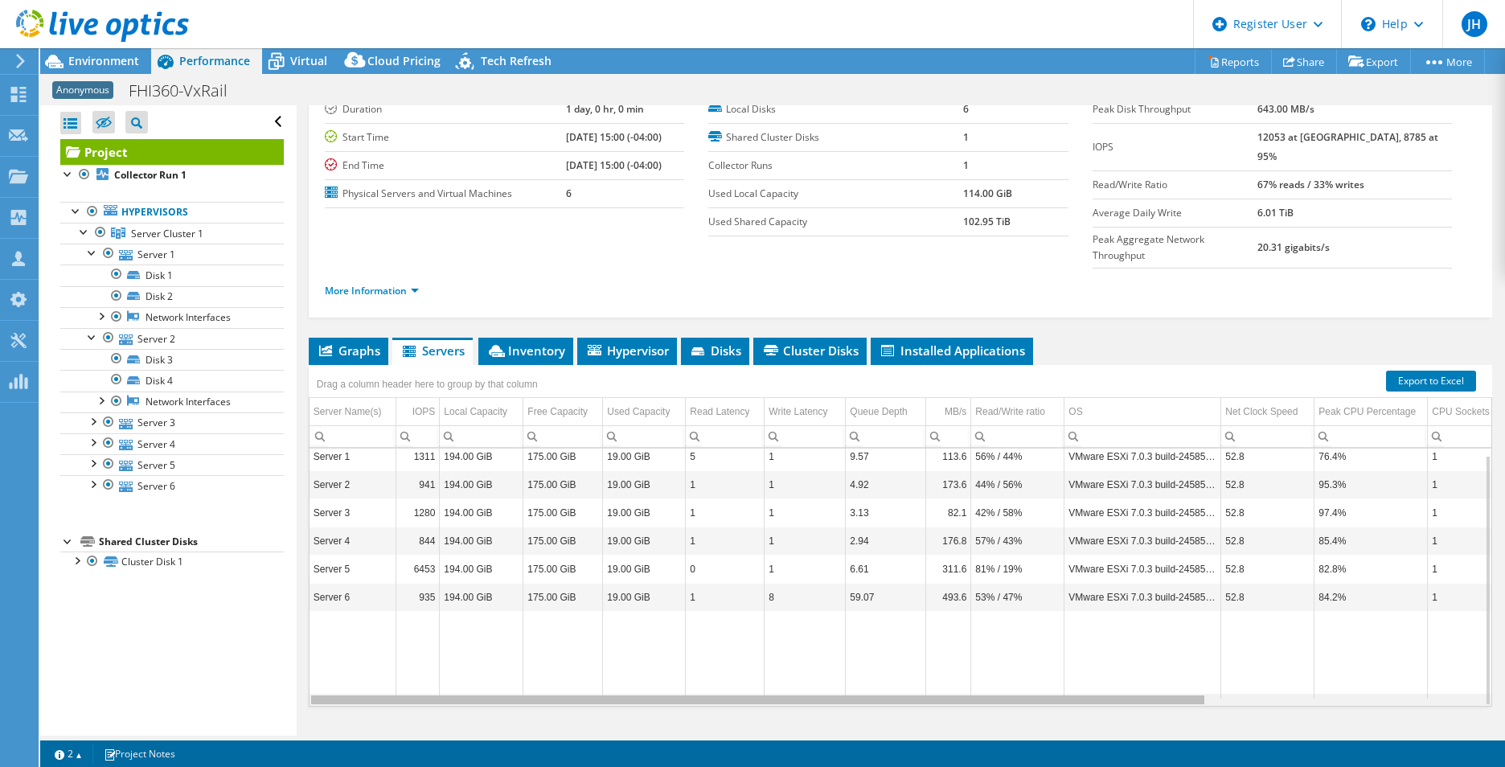
drag, startPoint x: 1019, startPoint y: 671, endPoint x: 1062, endPoint y: 687, distance: 46.0
click at [1062, 687] on body "JH Dell User [PERSON_NAME] [PERSON_NAME][EMAIL_ADDRESS][PERSON_NAME][DOMAIN_NAM…" at bounding box center [752, 383] width 1505 height 767
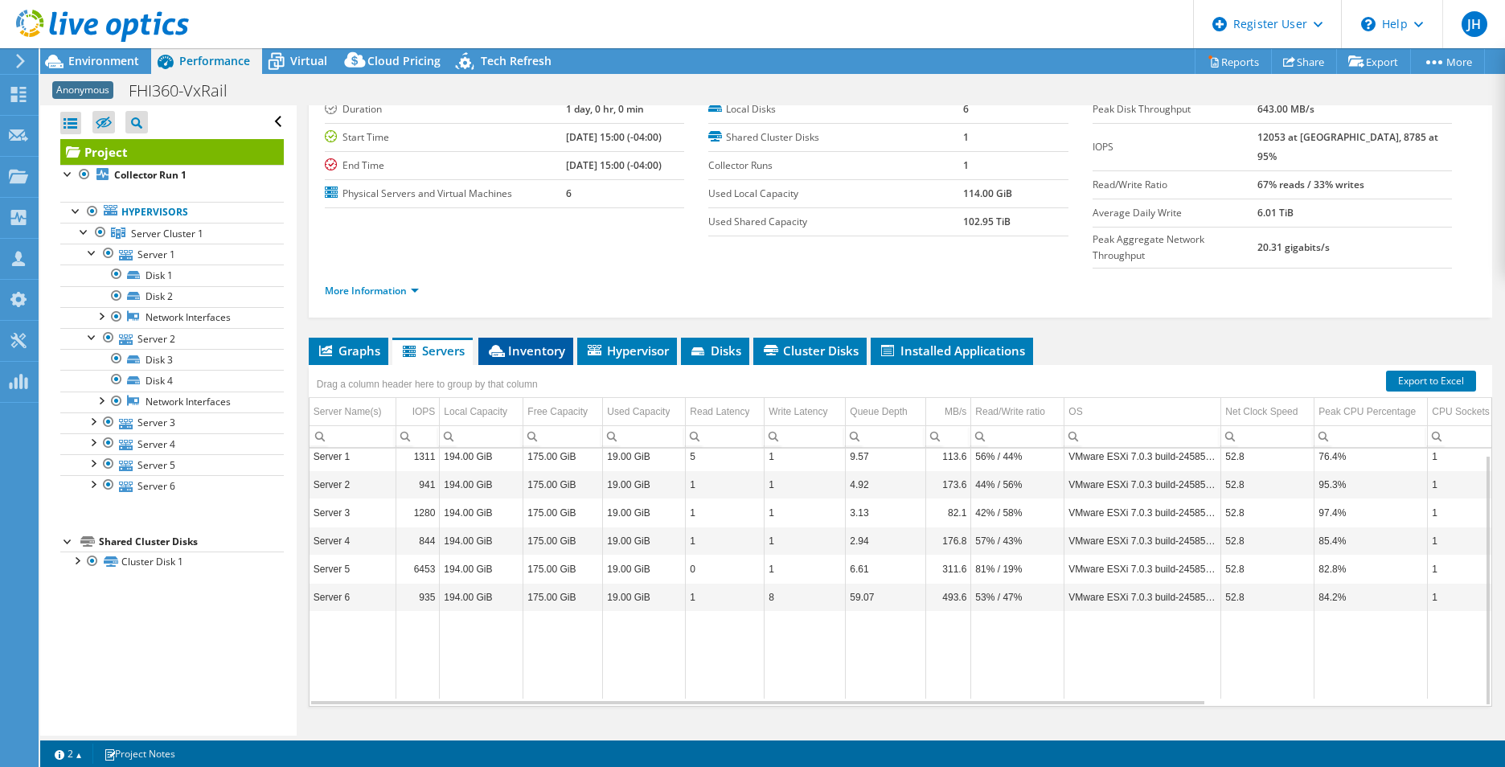
click at [551, 343] on span "Inventory" at bounding box center [525, 351] width 79 height 16
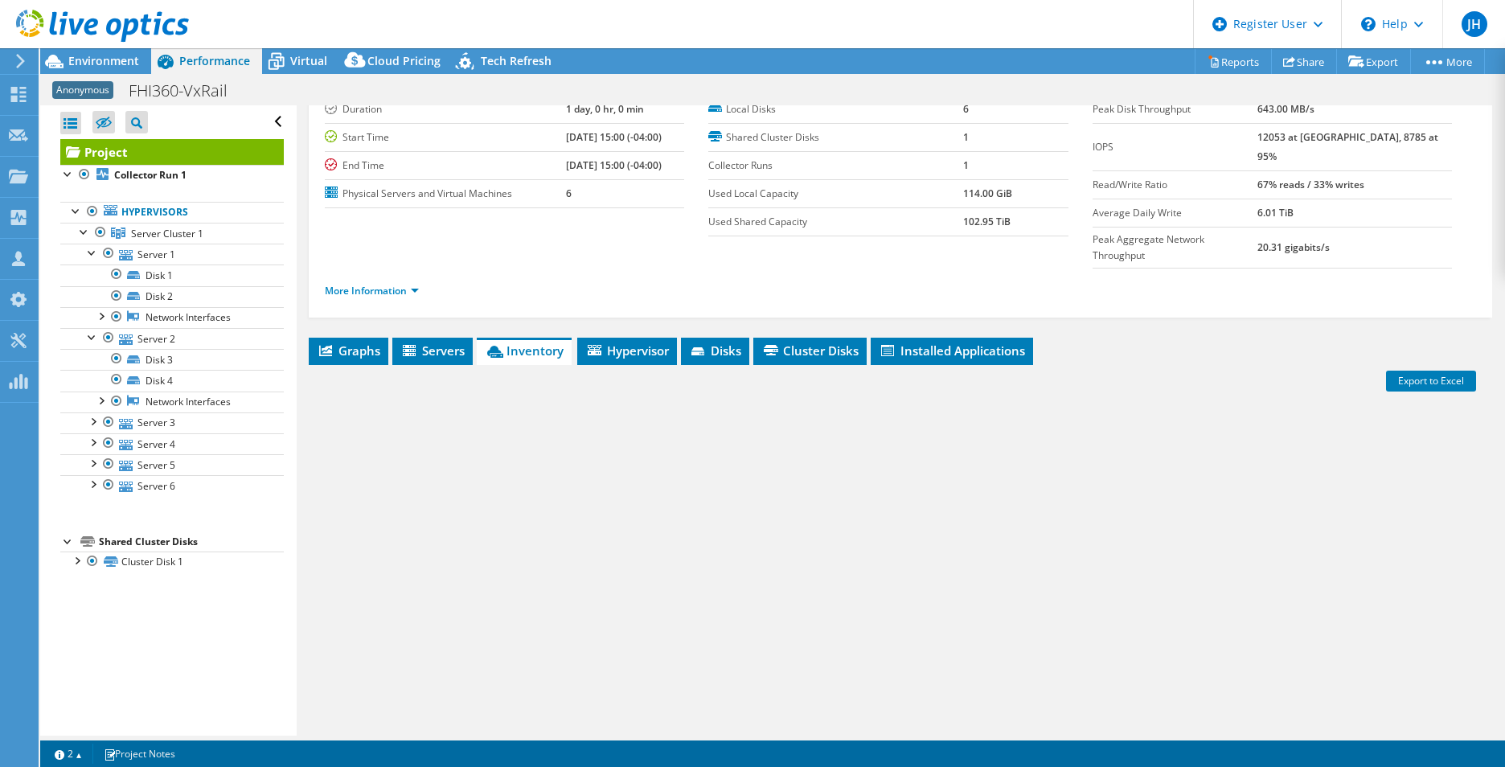
scroll to position [9, 0]
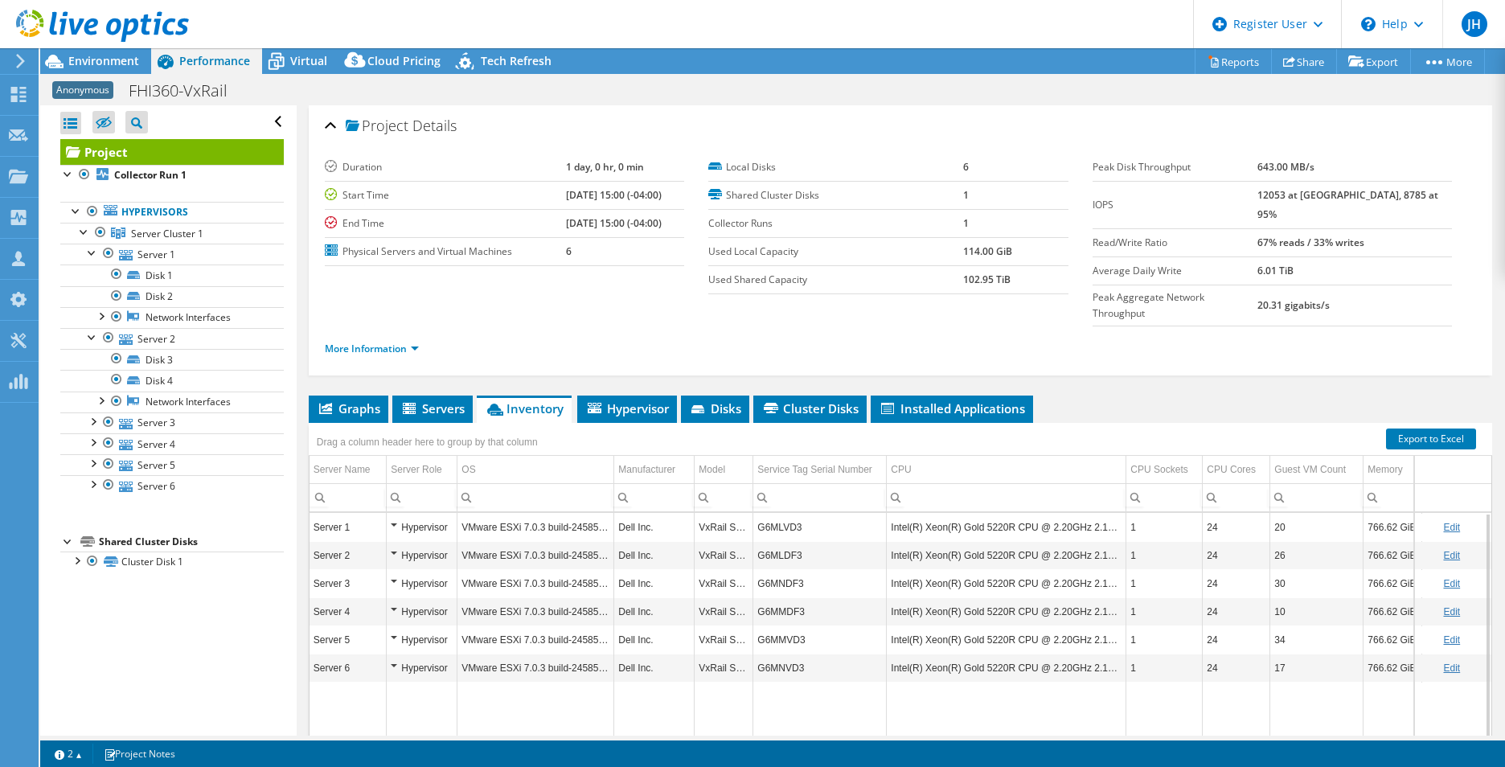
click at [806, 654] on td "G6MNVD3" at bounding box center [819, 668] width 133 height 28
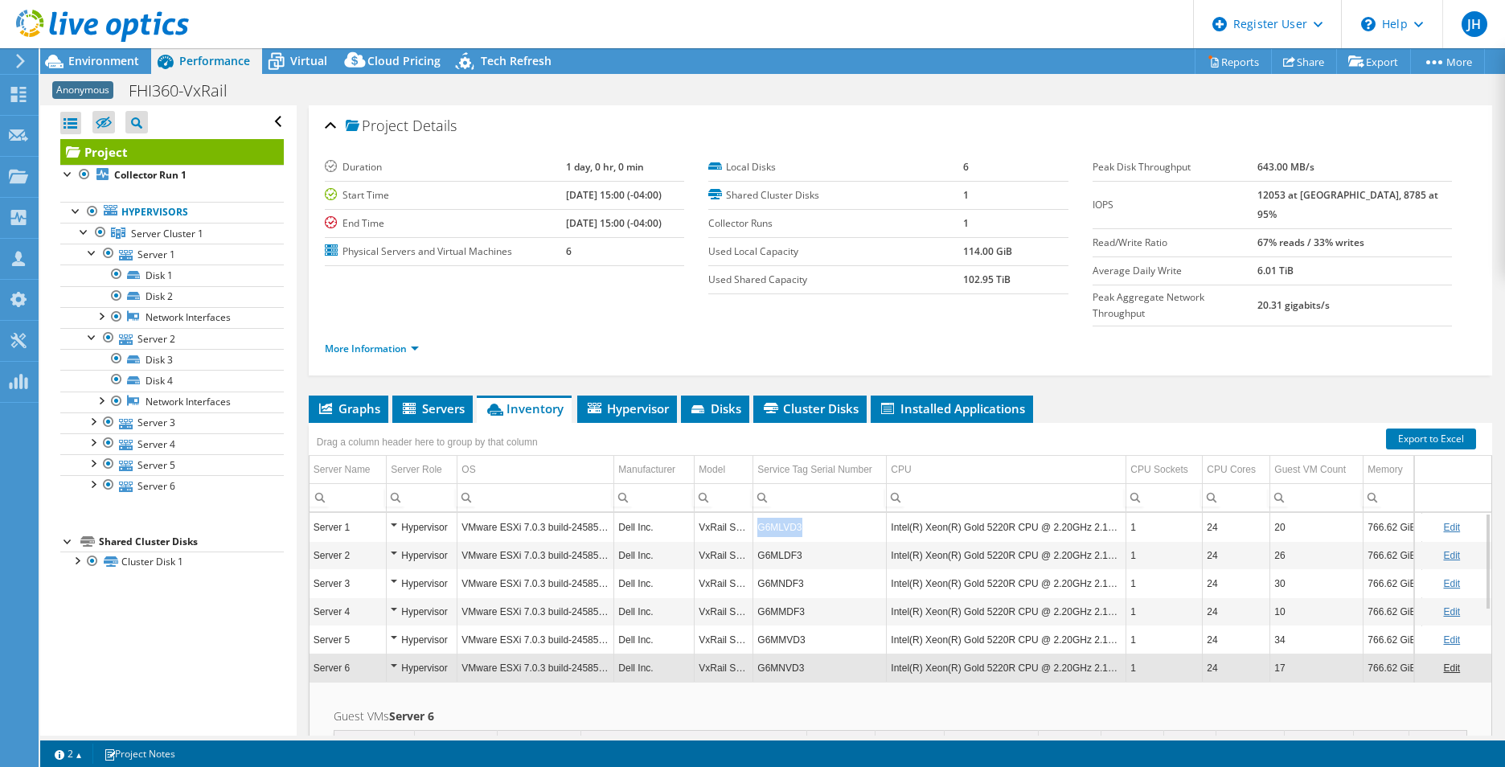
drag, startPoint x: 806, startPoint y: 495, endPoint x: 756, endPoint y: 494, distance: 49.9
click at [756, 513] on td "G6MLVD3" at bounding box center [819, 527] width 133 height 28
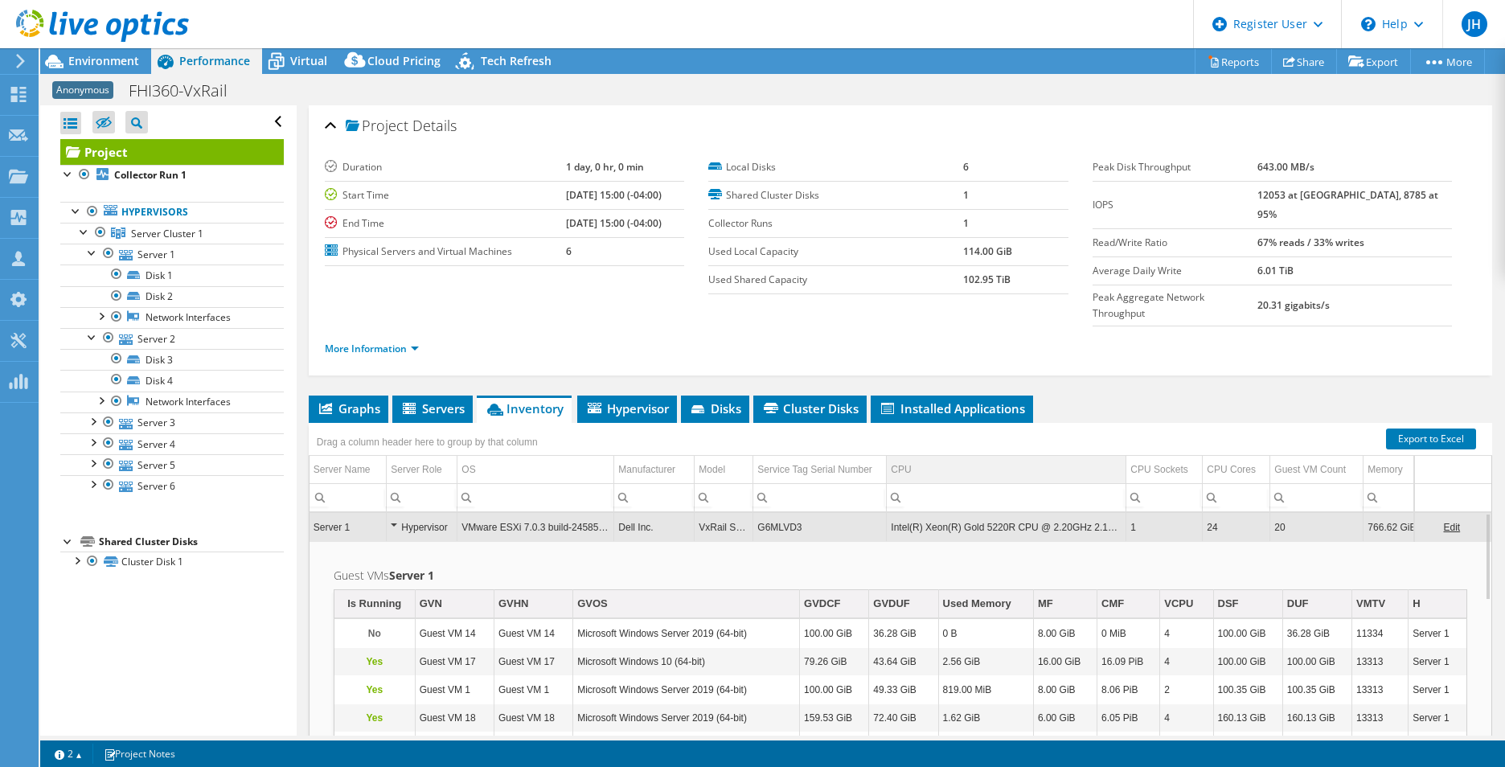
copy td "G6MLVD3"
click at [595, 513] on td "VMware ESXi 7.0.3 build-24585291" at bounding box center [535, 527] width 157 height 28
